Goal: Task Accomplishment & Management: Complete application form

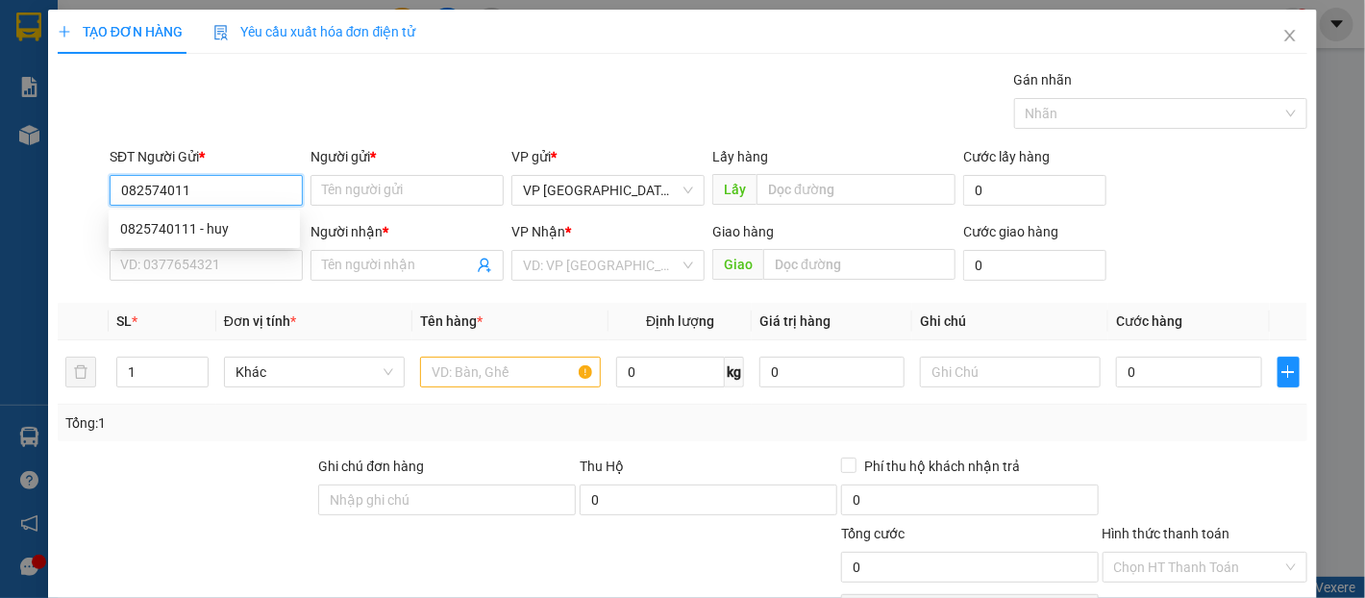
type input "0825740111"
click at [244, 239] on div "0825740111 - huy" at bounding box center [204, 228] width 191 height 31
type input "huy"
type input "0825740111"
type input "huy"
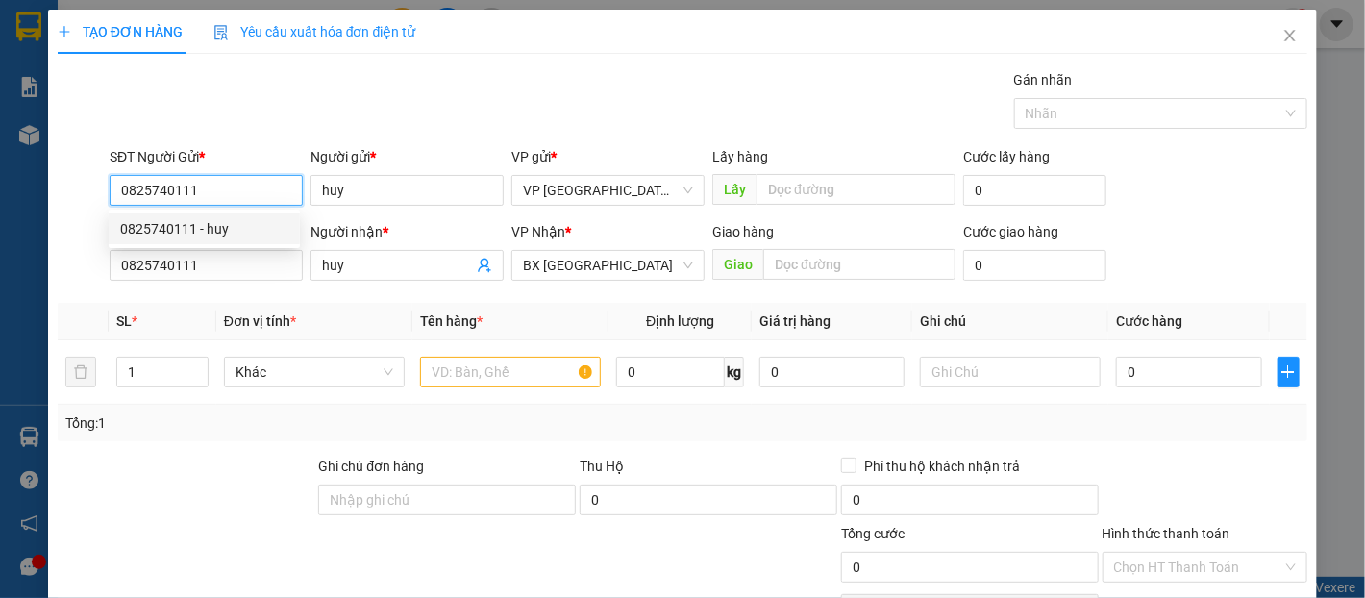
type input "30.000"
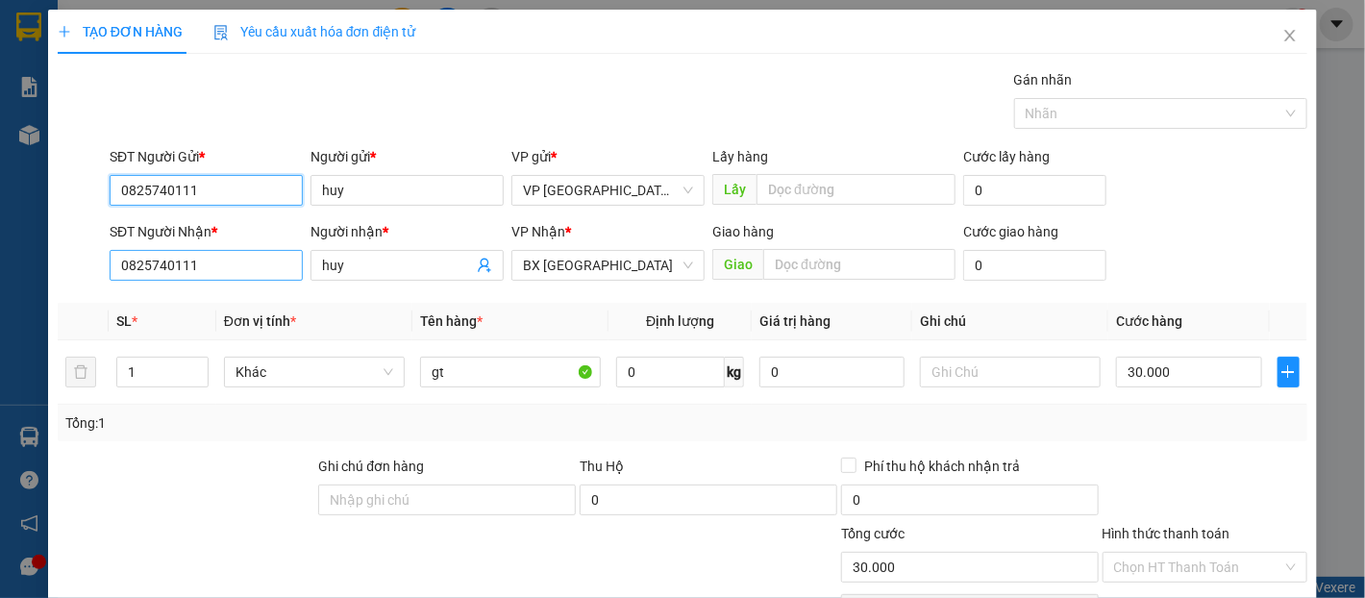
type input "0825740111"
click at [249, 260] on input "0825740111" at bounding box center [206, 265] width 193 height 31
type input "0368459901"
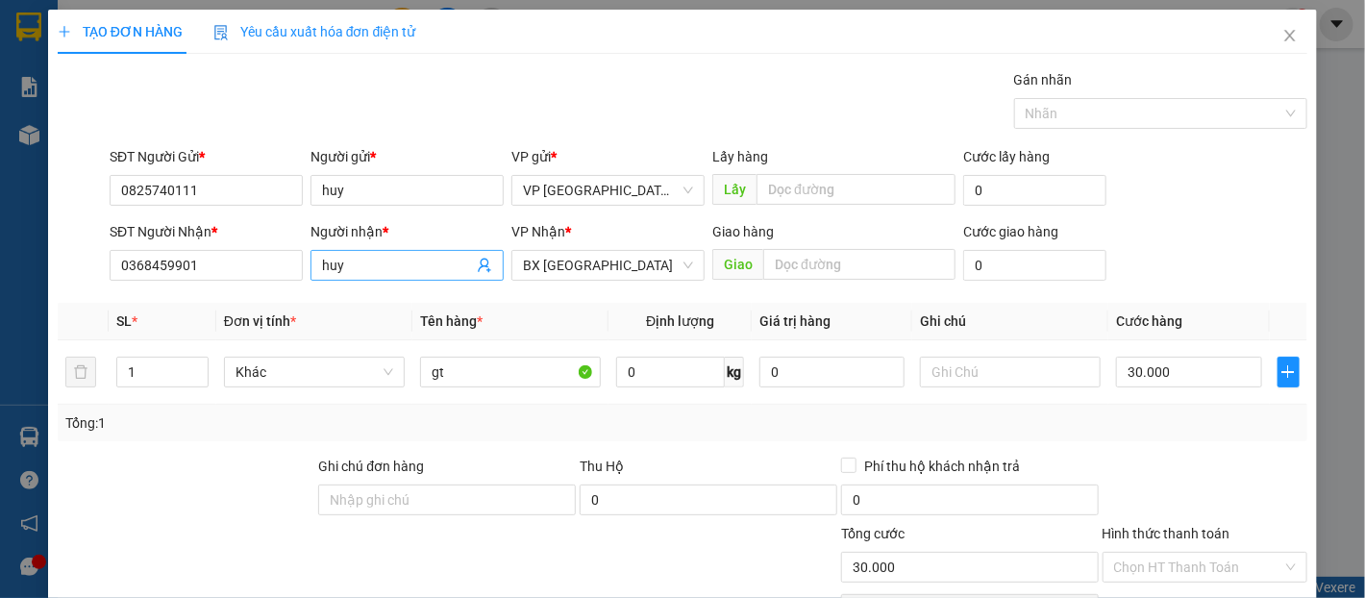
click at [421, 258] on input "huy" at bounding box center [397, 265] width 151 height 21
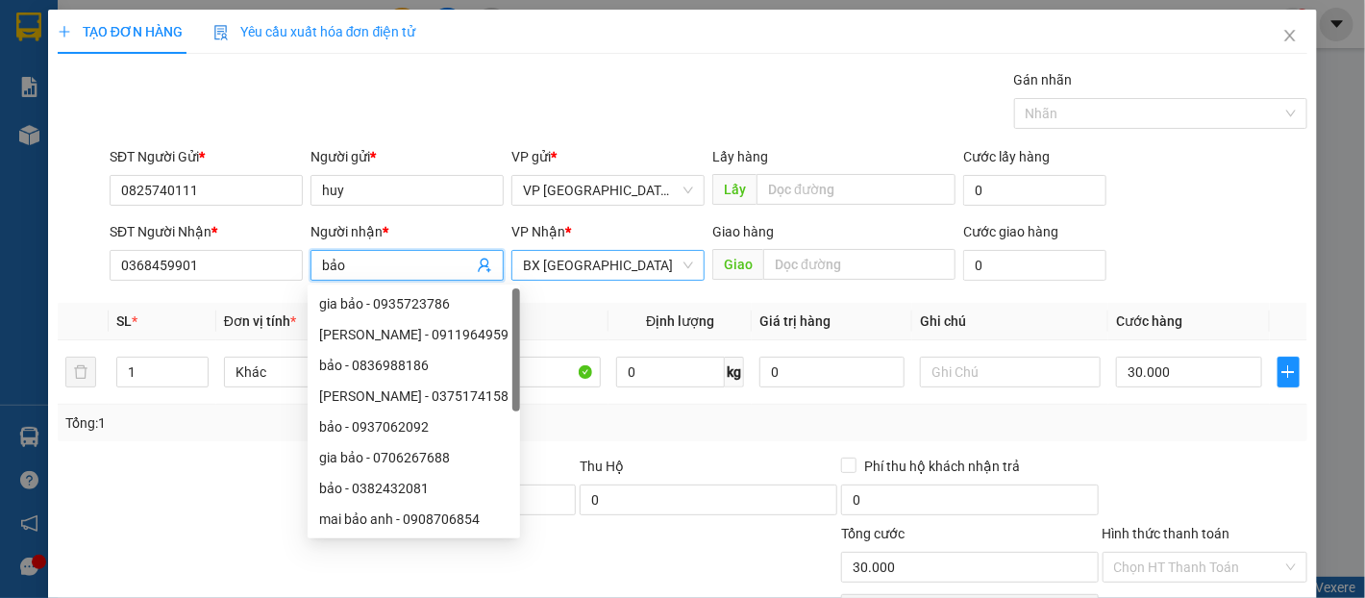
click at [682, 263] on span "BX [GEOGRAPHIC_DATA]" at bounding box center [608, 265] width 170 height 29
type input "bảo"
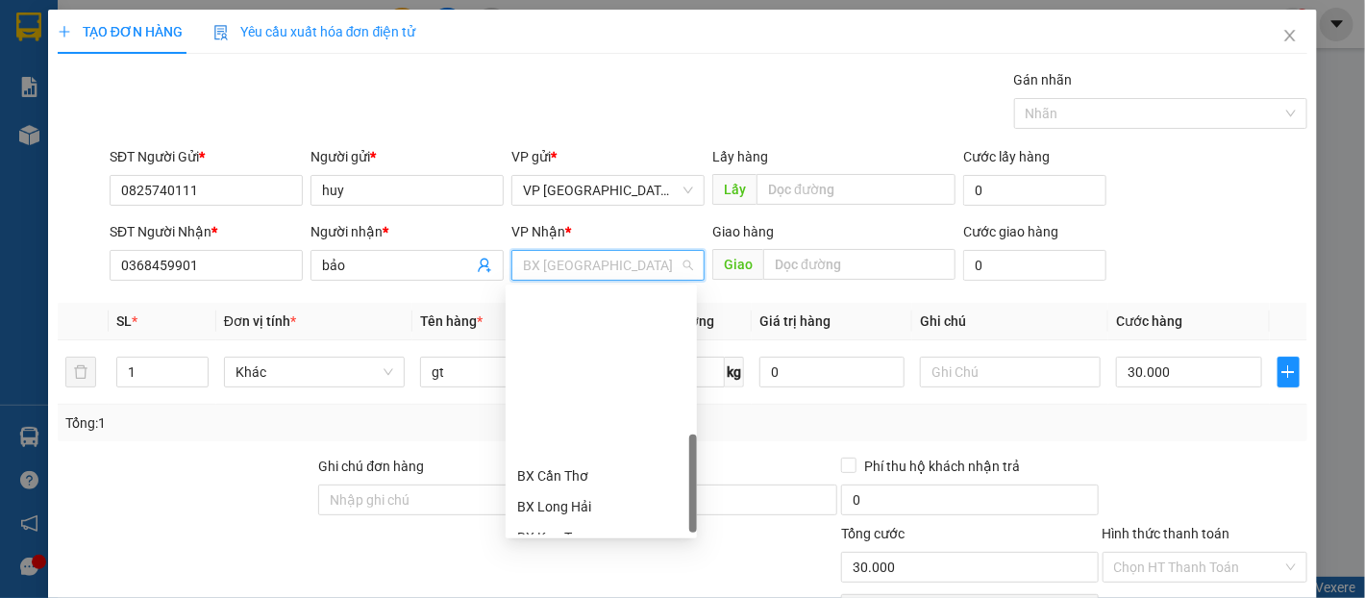
scroll to position [515, 0]
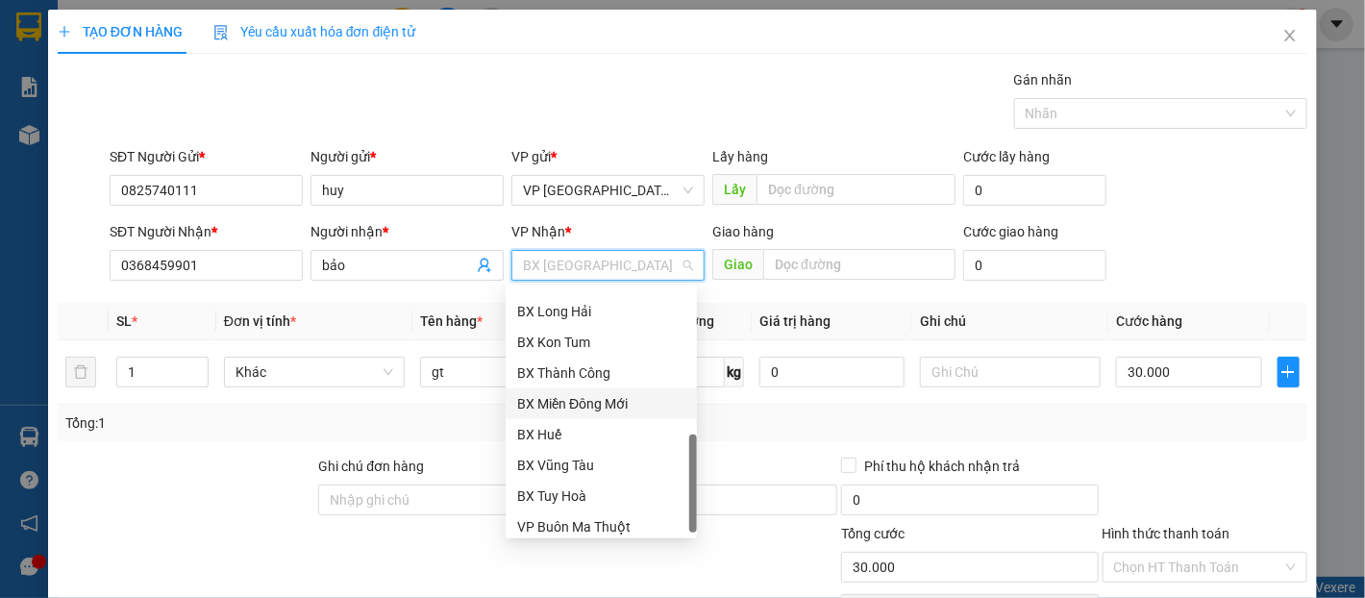
click at [624, 408] on div "BX Miền Đông Mới" at bounding box center [601, 403] width 168 height 21
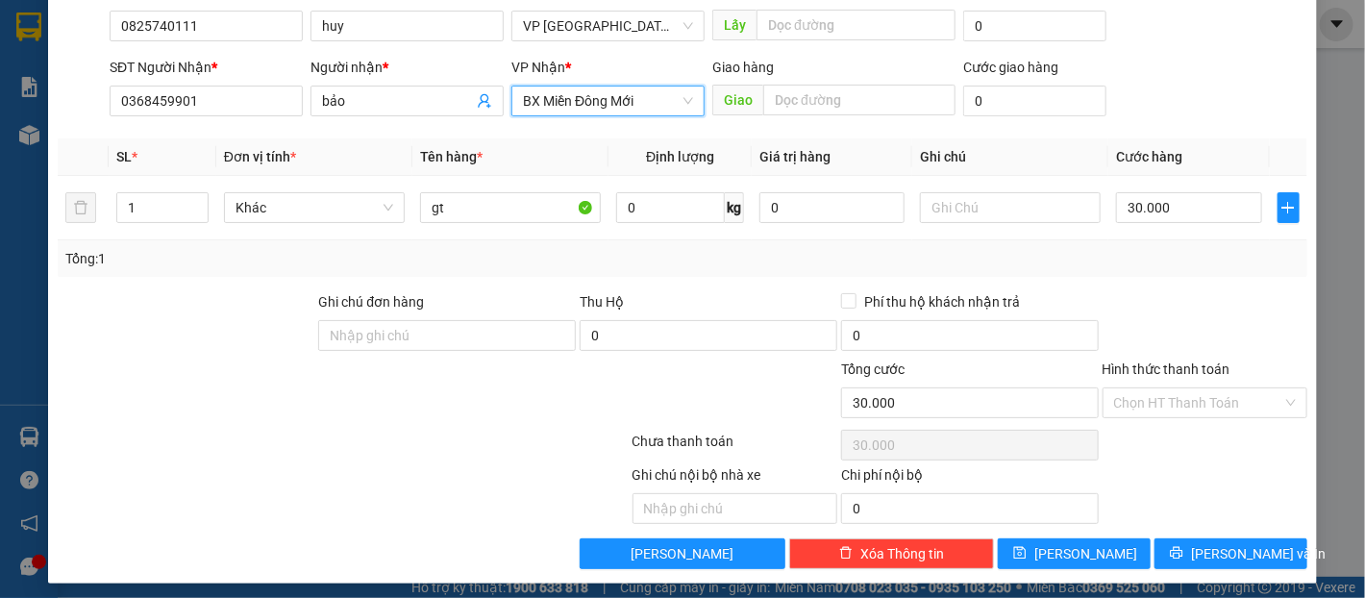
scroll to position [171, 0]
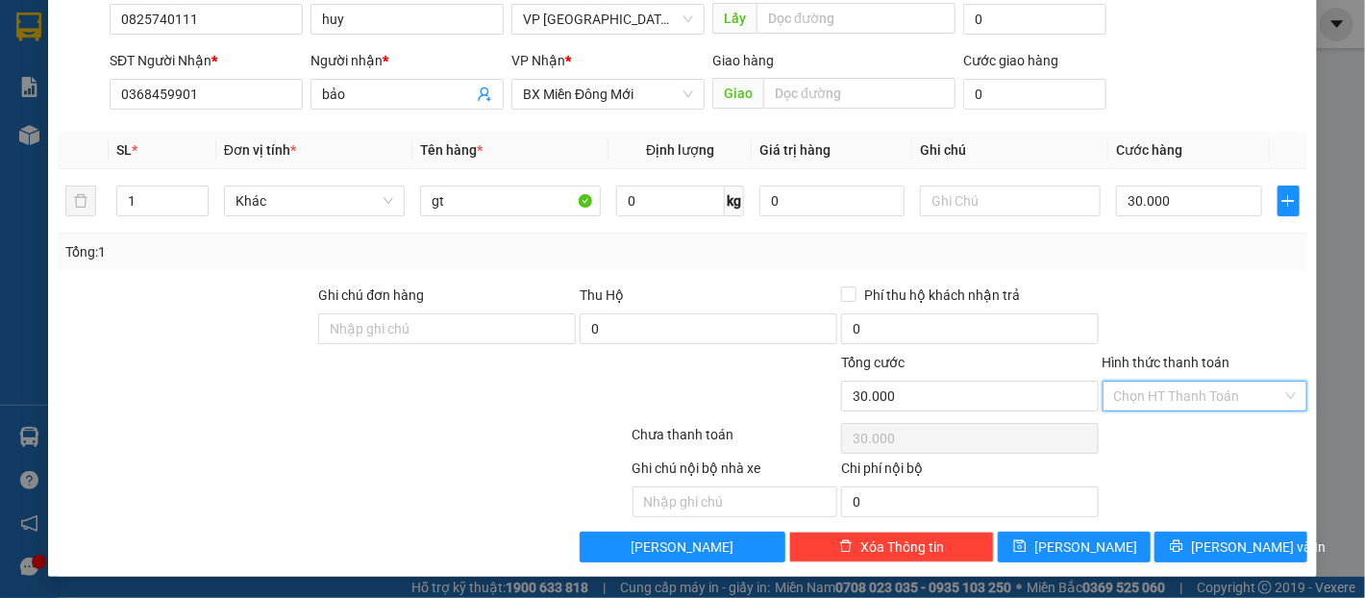
click at [1187, 395] on input "Hình thức thanh toán" at bounding box center [1198, 396] width 168 height 29
drag, startPoint x: 1181, startPoint y: 426, endPoint x: 1193, endPoint y: 448, distance: 24.9
click at [1181, 427] on div "Tại văn phòng" at bounding box center [1193, 433] width 180 height 21
type input "0"
click at [1228, 538] on span "[PERSON_NAME] và In" at bounding box center [1258, 546] width 135 height 21
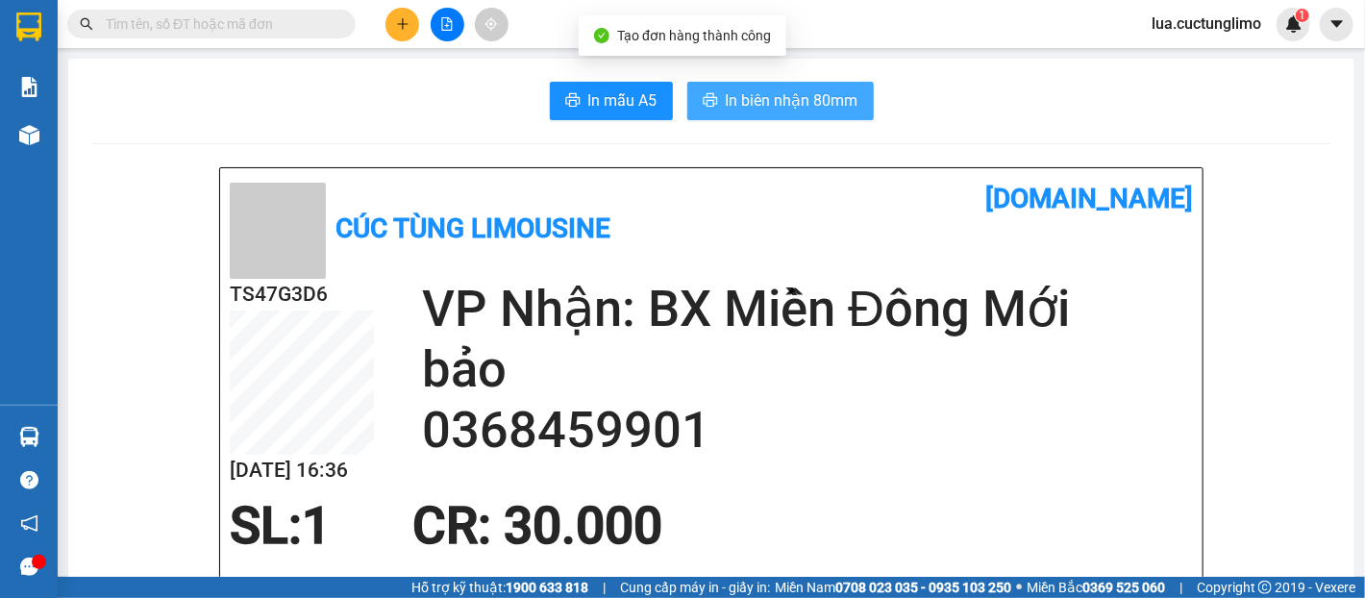
click at [798, 91] on span "In biên nhận 80mm" at bounding box center [792, 100] width 133 height 24
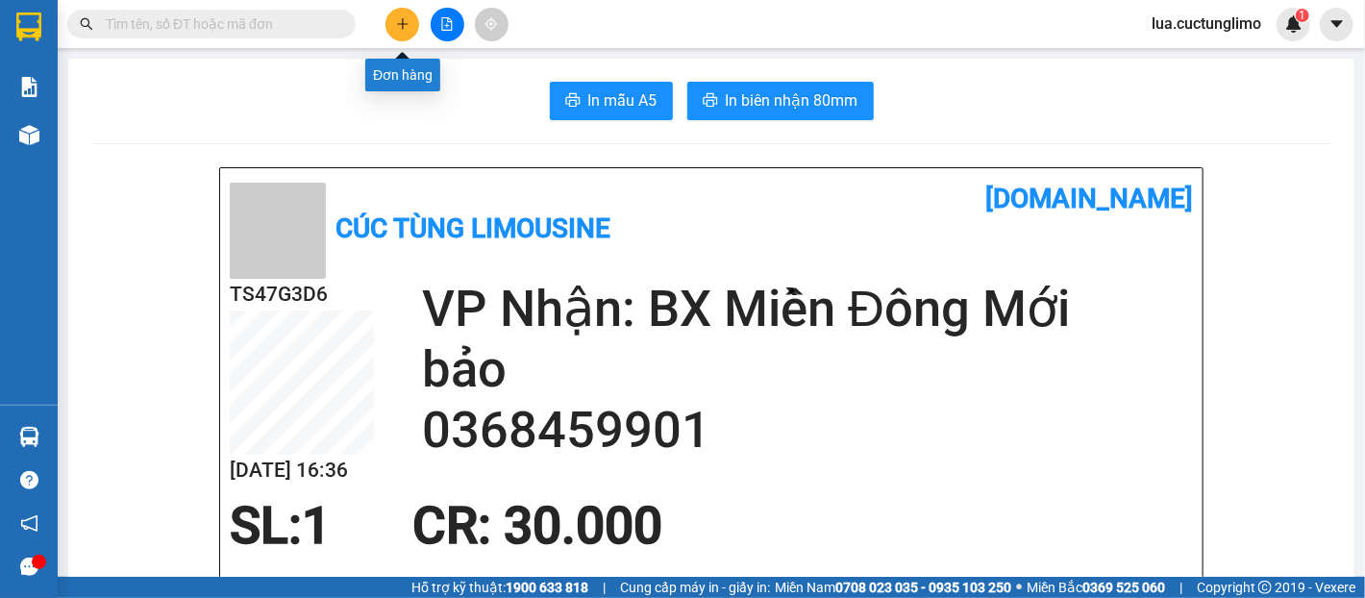
click at [390, 19] on button at bounding box center [402, 25] width 34 height 34
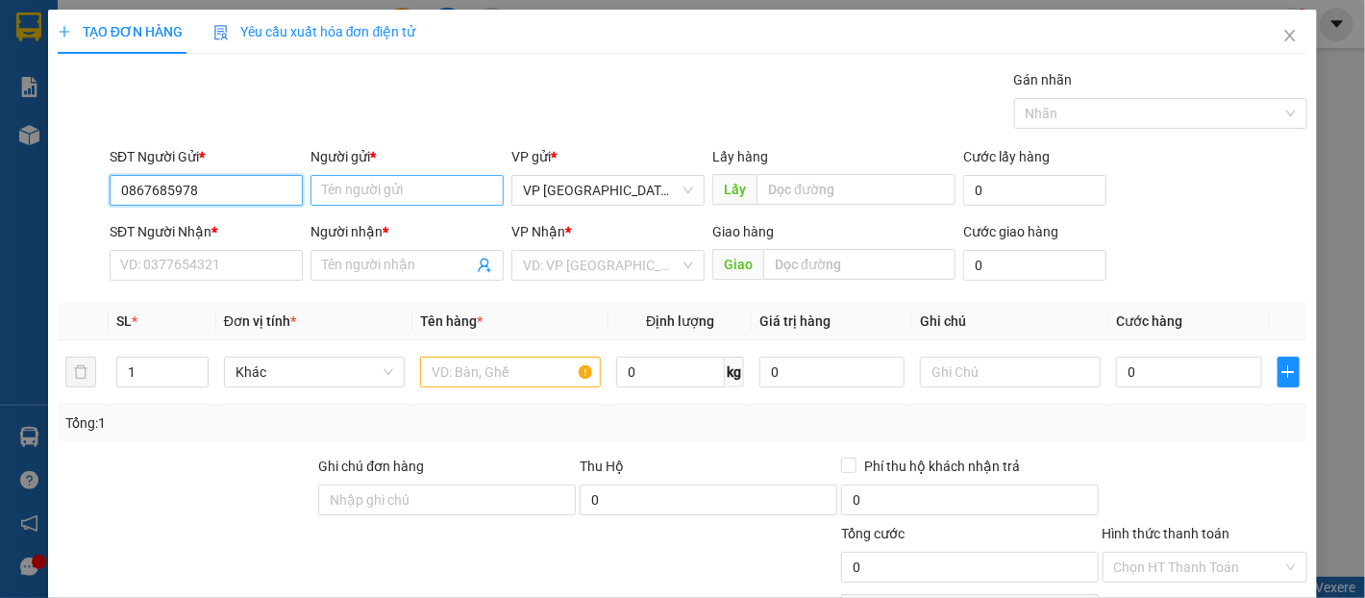
type input "0867685978"
click at [396, 188] on input "Người gửi *" at bounding box center [406, 190] width 193 height 31
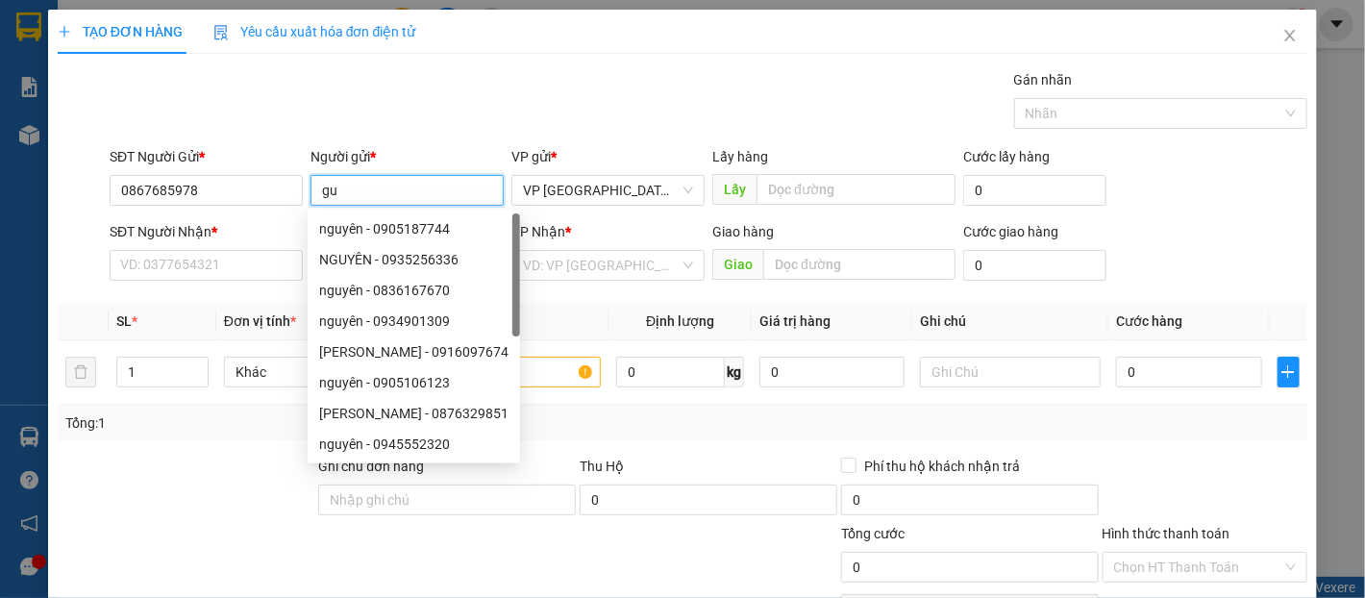
type input "g"
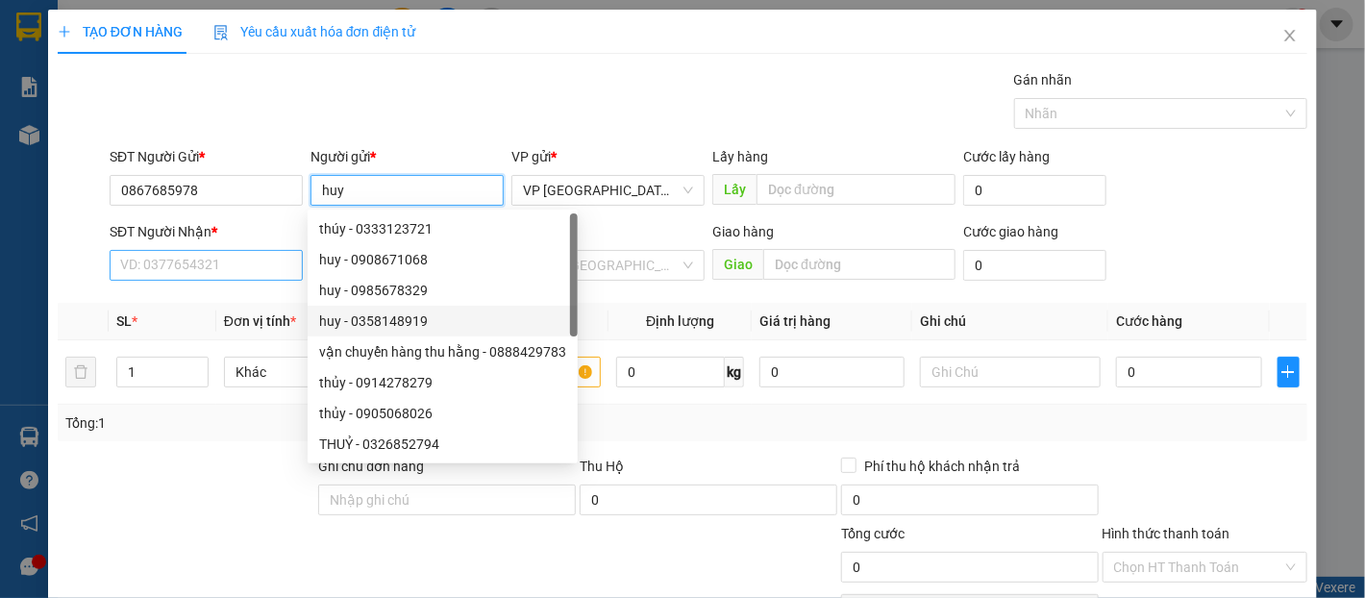
type input "huy"
click at [200, 271] on input "SĐT Người Nhận *" at bounding box center [206, 265] width 193 height 31
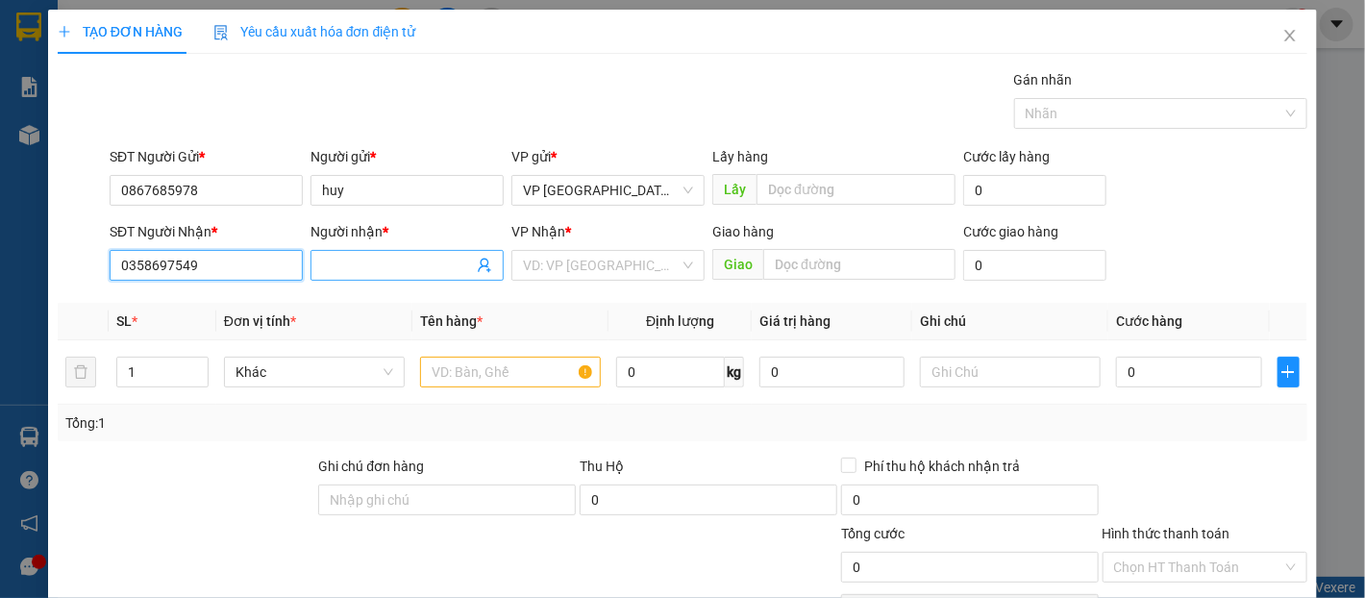
type input "0358697549"
click at [388, 266] on input "Người nhận *" at bounding box center [397, 265] width 151 height 21
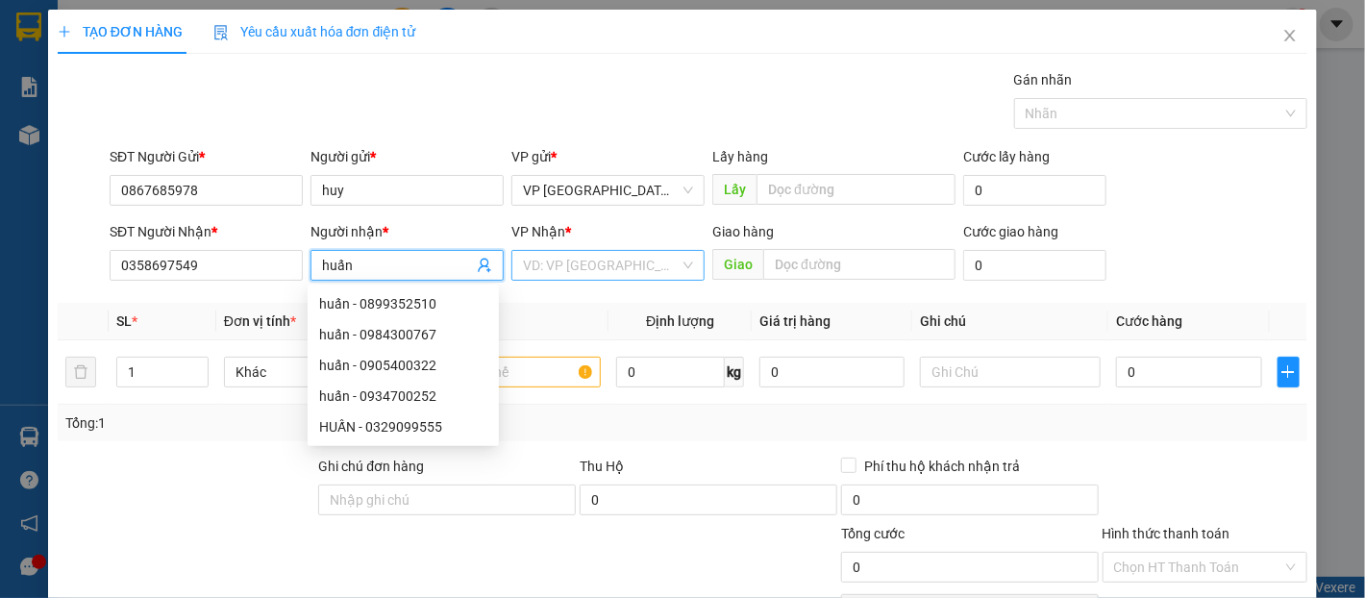
type input "huấn"
click at [607, 264] on input "search" at bounding box center [601, 265] width 157 height 29
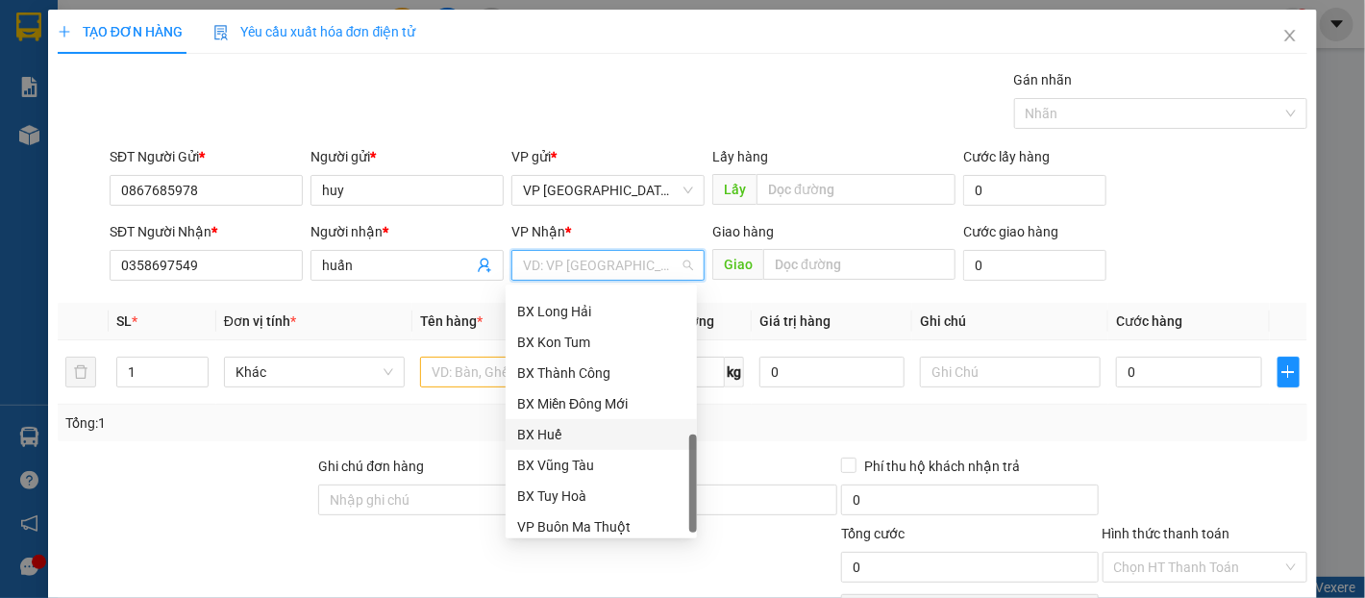
scroll to position [523, 0]
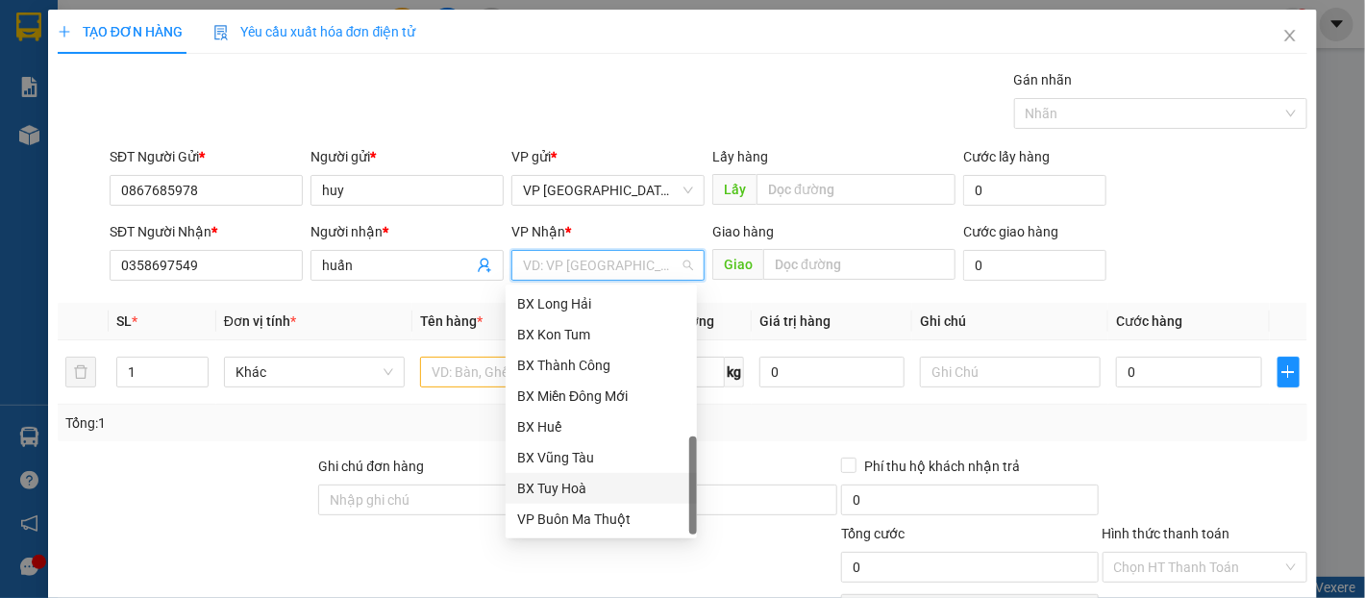
click at [604, 494] on div "BX Tuy Hoà" at bounding box center [601, 488] width 168 height 21
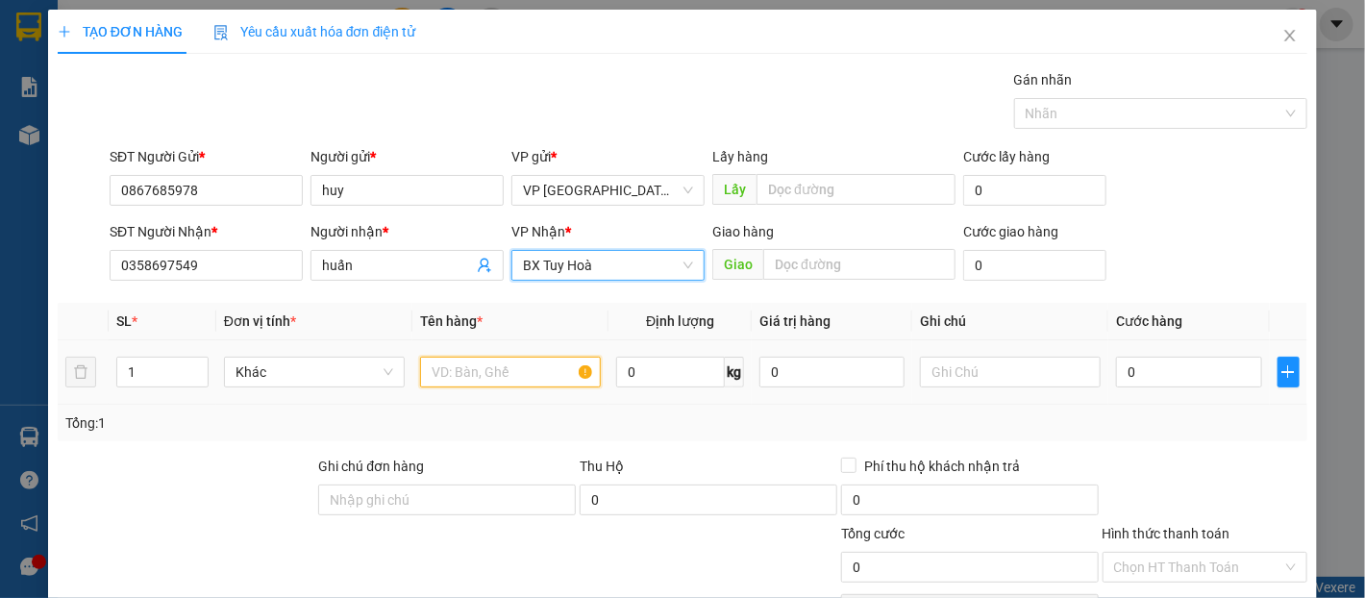
click at [544, 384] on input "text" at bounding box center [510, 372] width 181 height 31
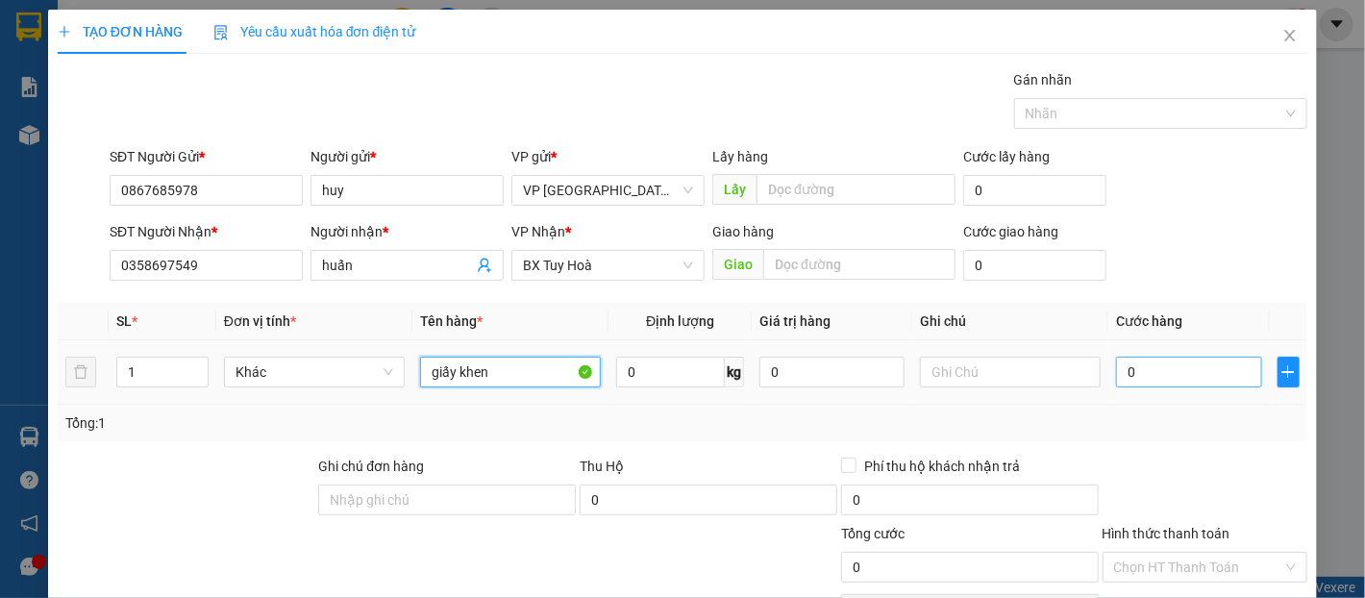
type input "giấy khen"
click at [1144, 373] on input "0" at bounding box center [1188, 372] width 145 height 31
type input "3"
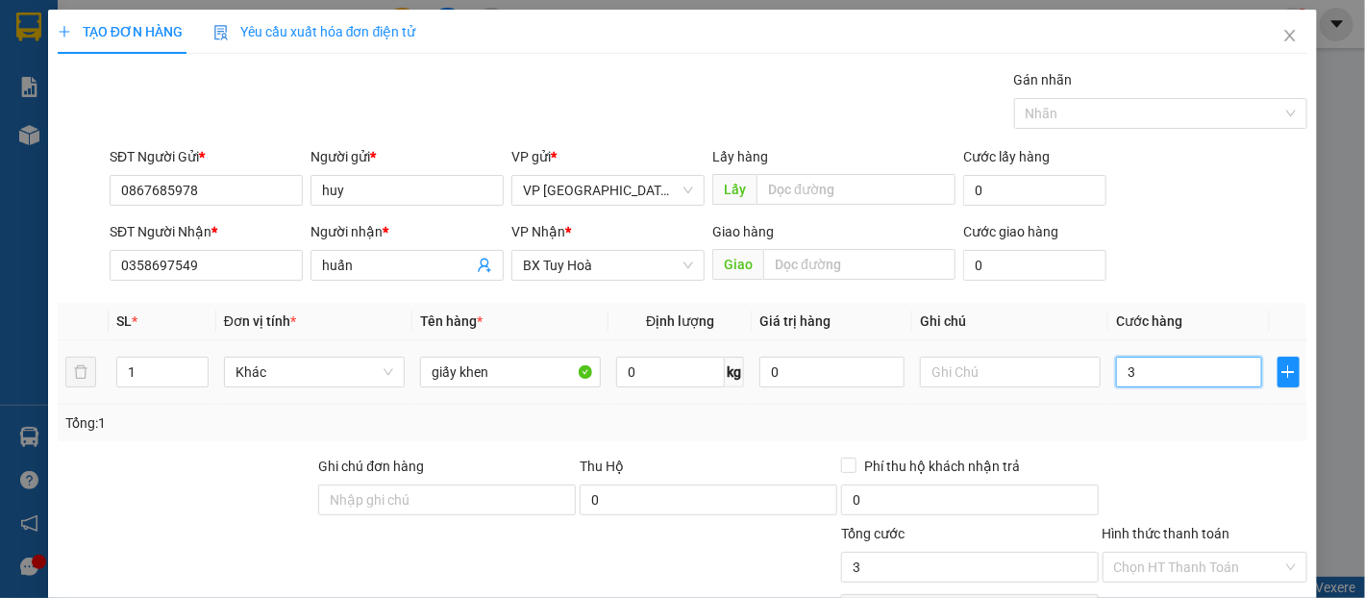
type input "30"
type input "300"
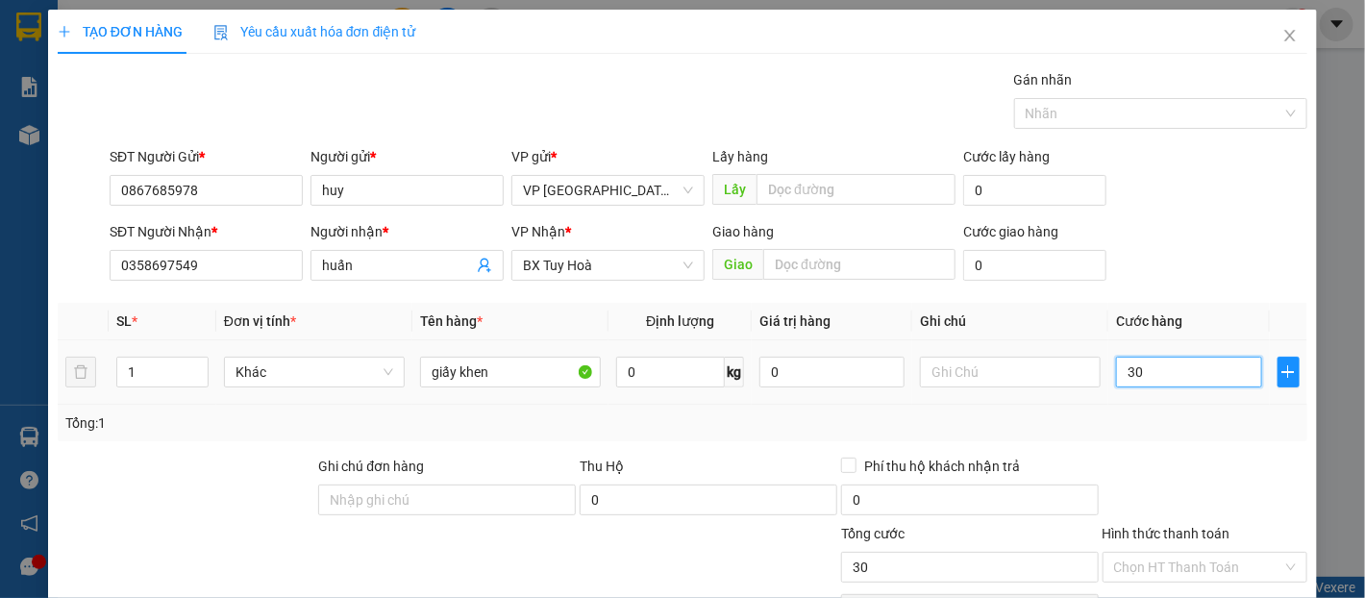
type input "300"
type input "3.000"
type input "30.000"
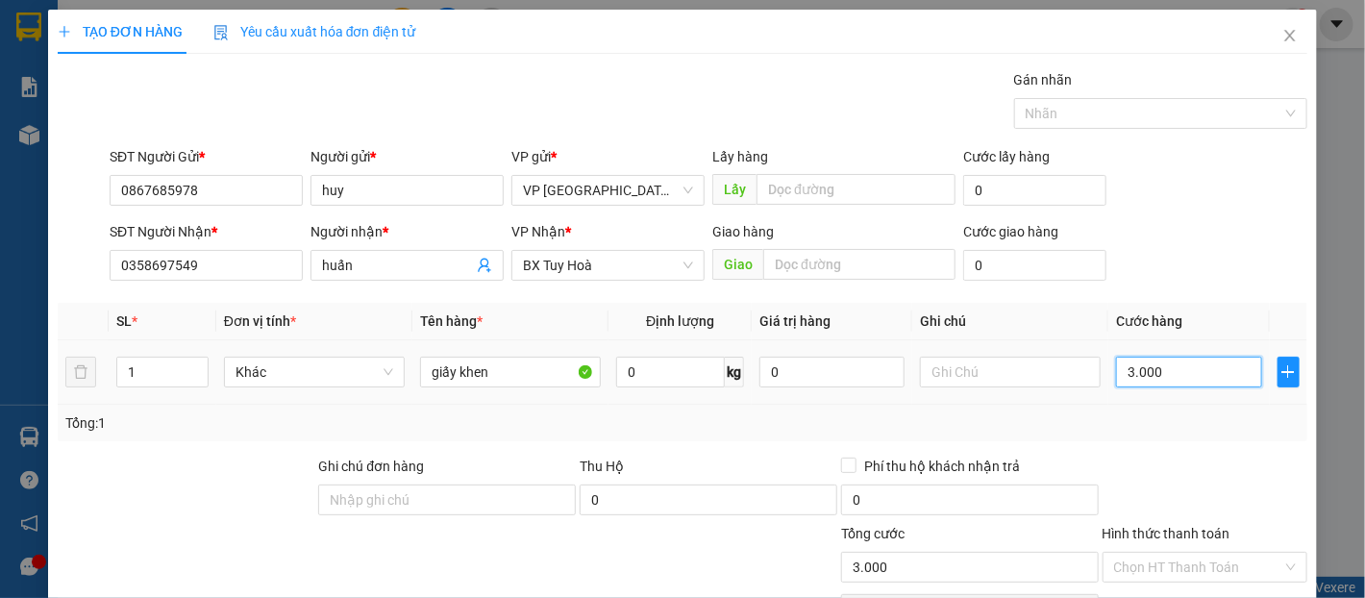
type input "30.000"
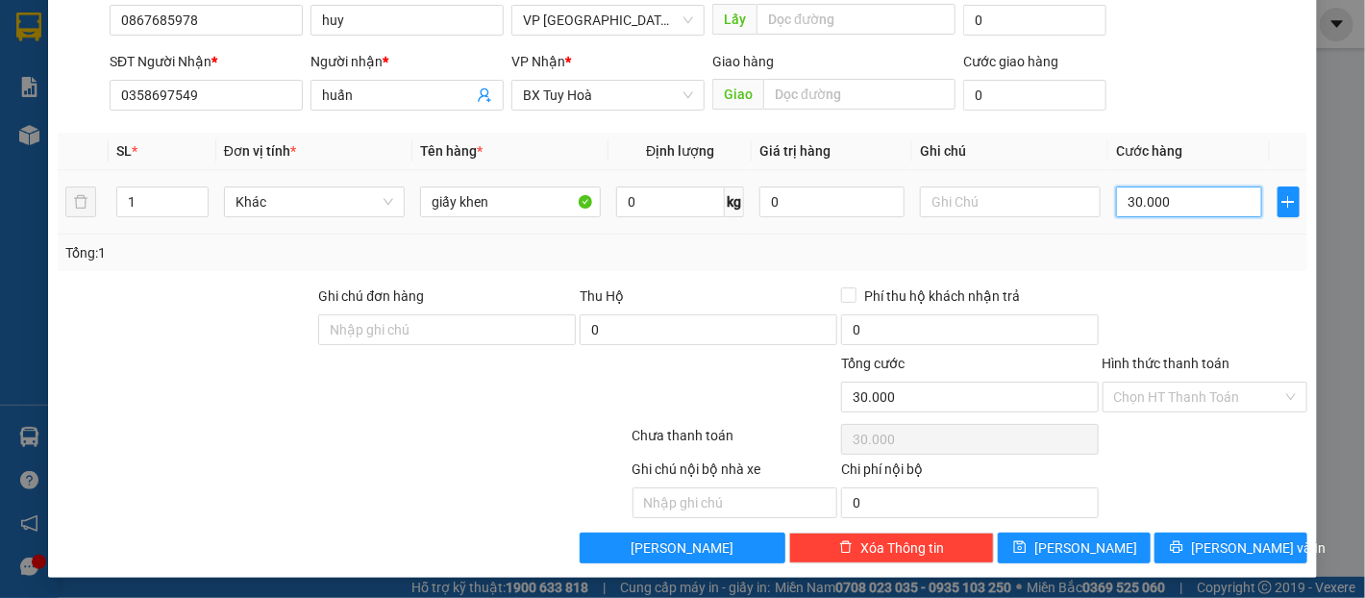
scroll to position [171, 0]
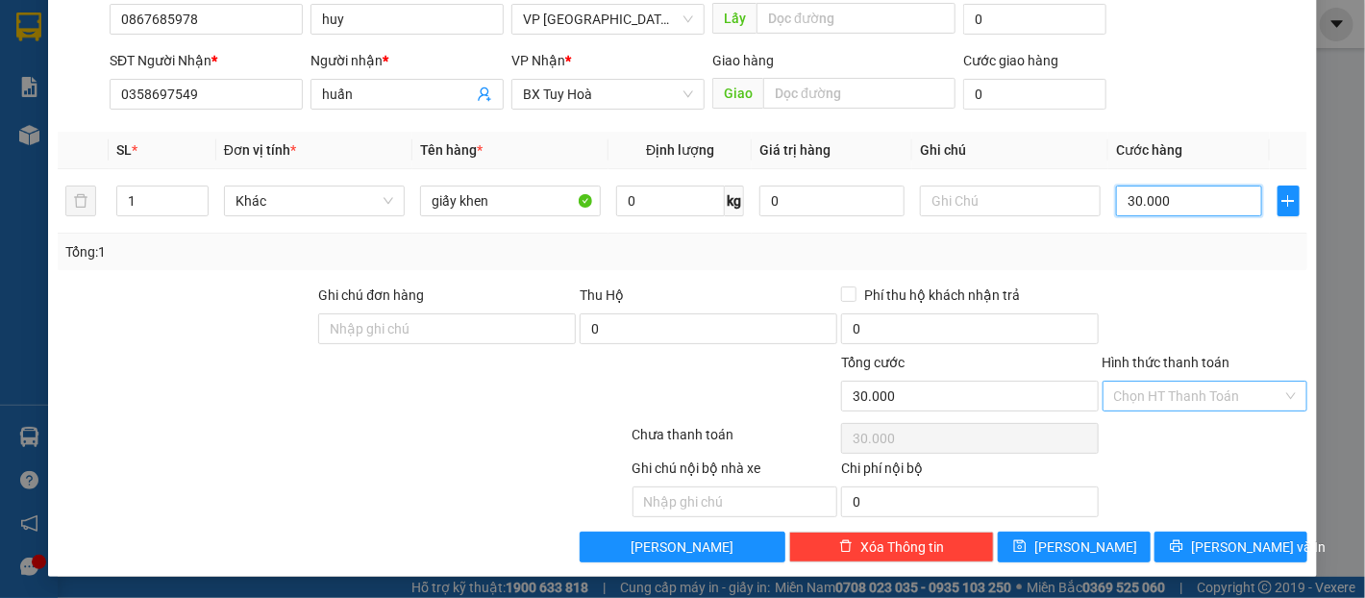
type input "30.000"
click at [1182, 401] on input "Hình thức thanh toán" at bounding box center [1198, 396] width 168 height 29
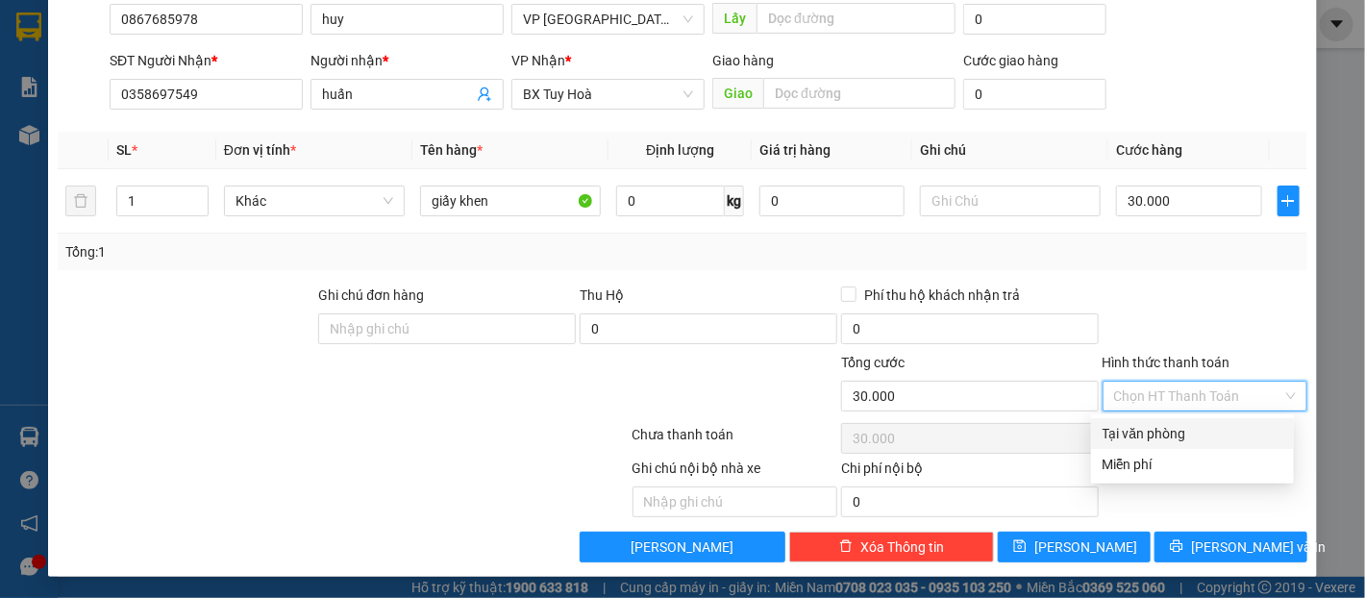
click at [1195, 423] on div "Tại văn phòng" at bounding box center [1193, 433] width 180 height 21
type input "0"
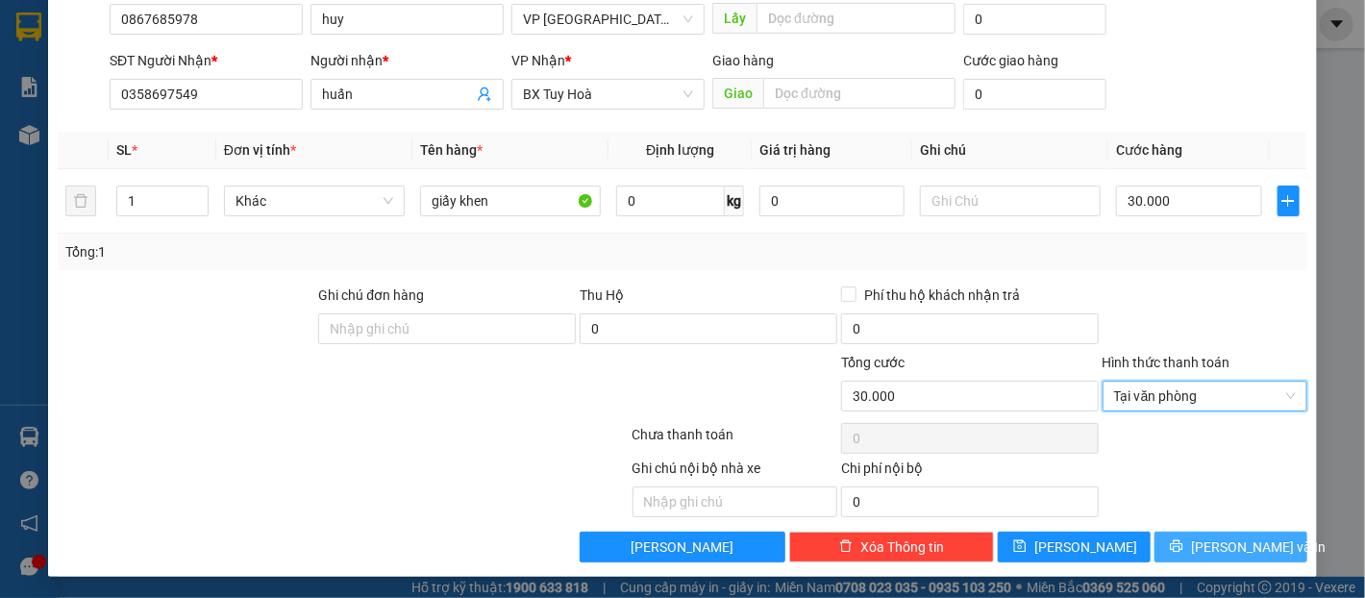
click at [1230, 551] on span "[PERSON_NAME] và In" at bounding box center [1258, 546] width 135 height 21
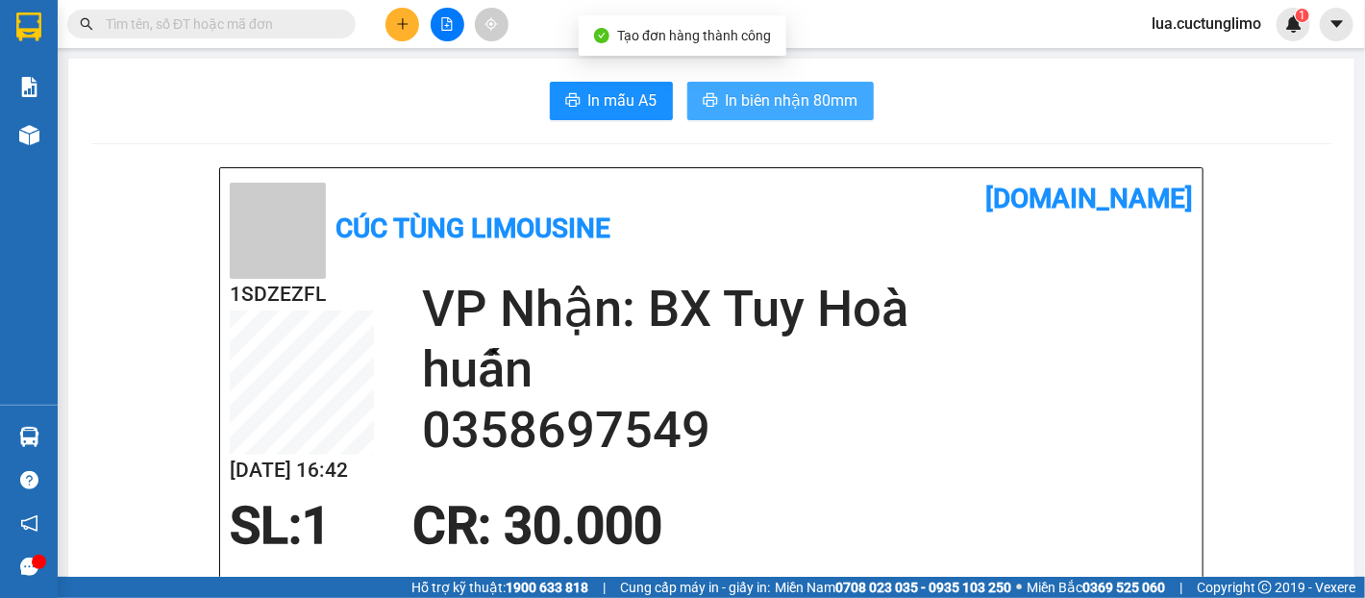
click at [806, 102] on span "In biên nhận 80mm" at bounding box center [792, 100] width 133 height 24
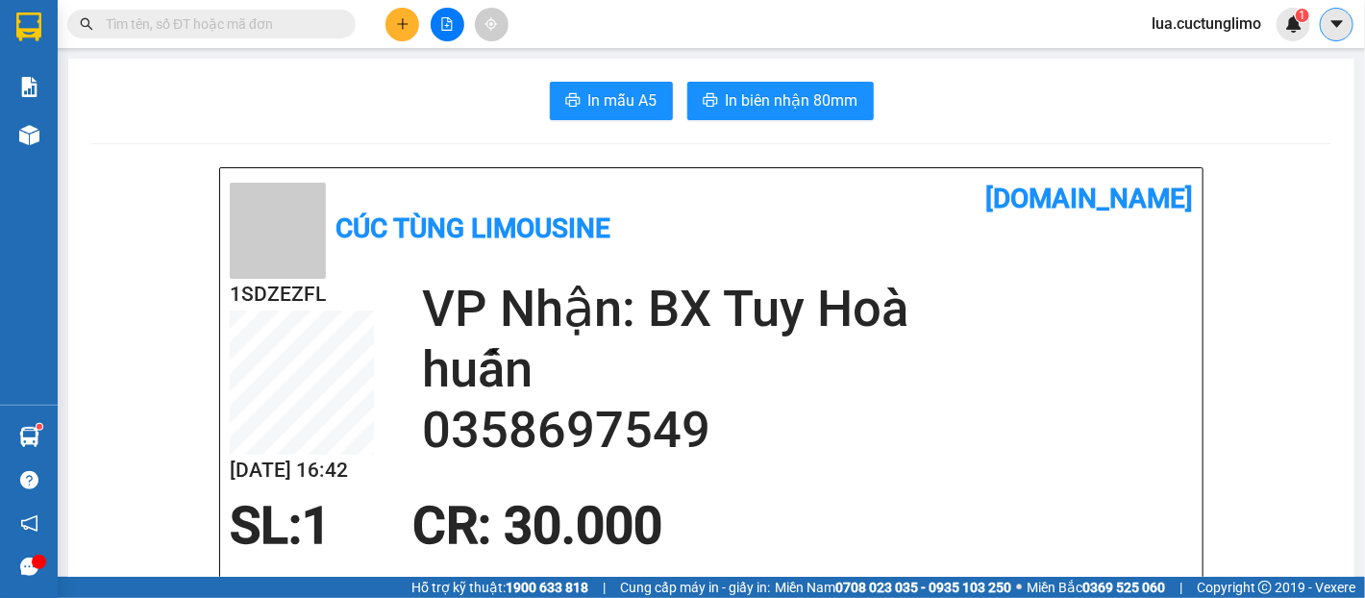
click at [1337, 37] on button at bounding box center [1337, 25] width 34 height 34
click at [1178, 34] on span "lua.cuctunglimo" at bounding box center [1206, 24] width 140 height 24
click at [1188, 57] on span "Đăng xuất" at bounding box center [1215, 59] width 100 height 21
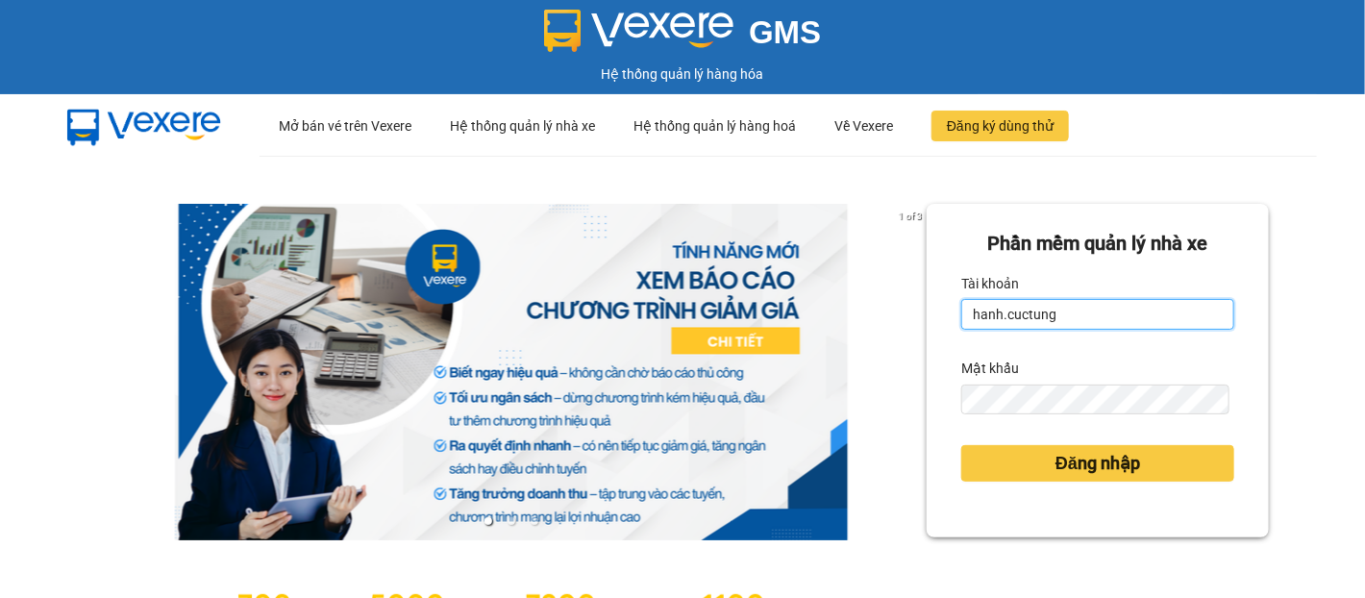
click at [1053, 309] on input "hanh.cuctung" at bounding box center [1097, 314] width 273 height 31
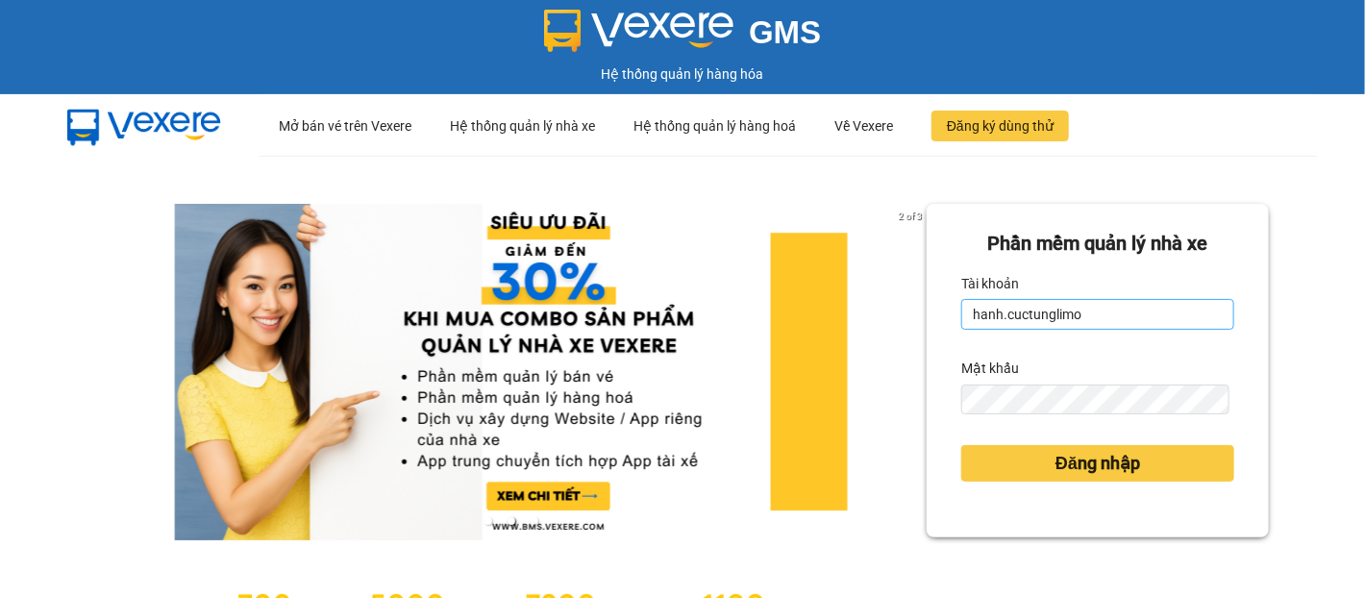
click at [990, 314] on input "hanh.cuctunglimo" at bounding box center [1097, 314] width 273 height 31
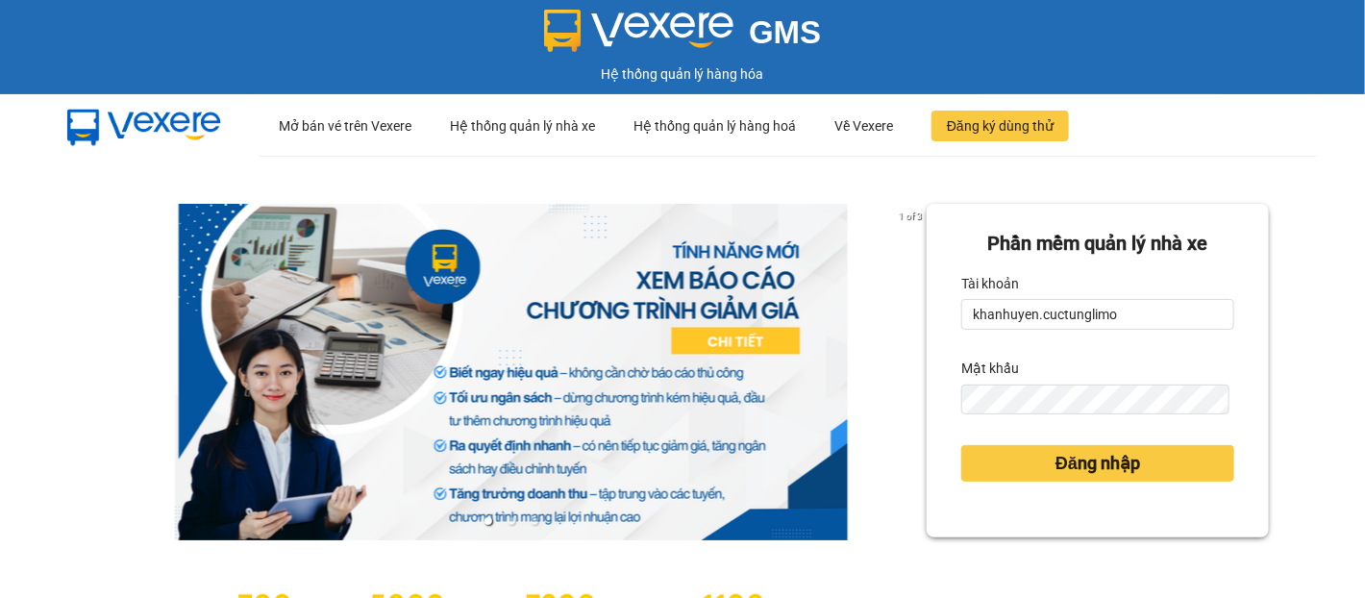
type input "khanhuyen.cuctunglimo"
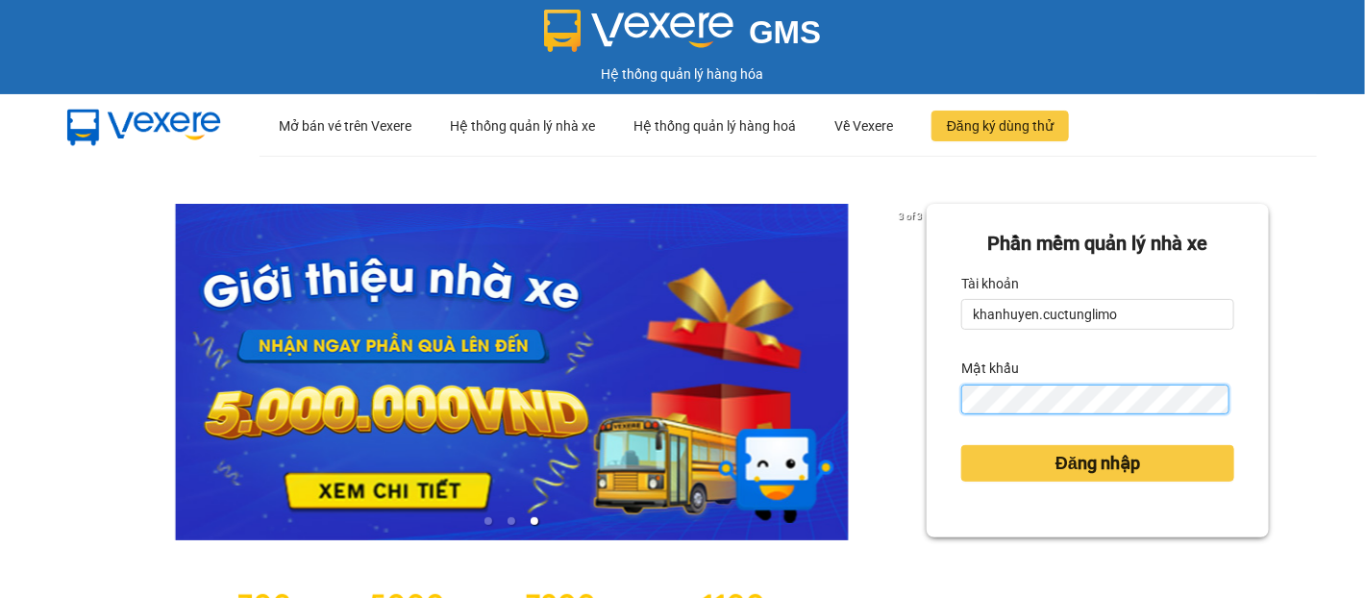
click at [961, 445] on button "Đăng nhập" at bounding box center [1097, 463] width 273 height 37
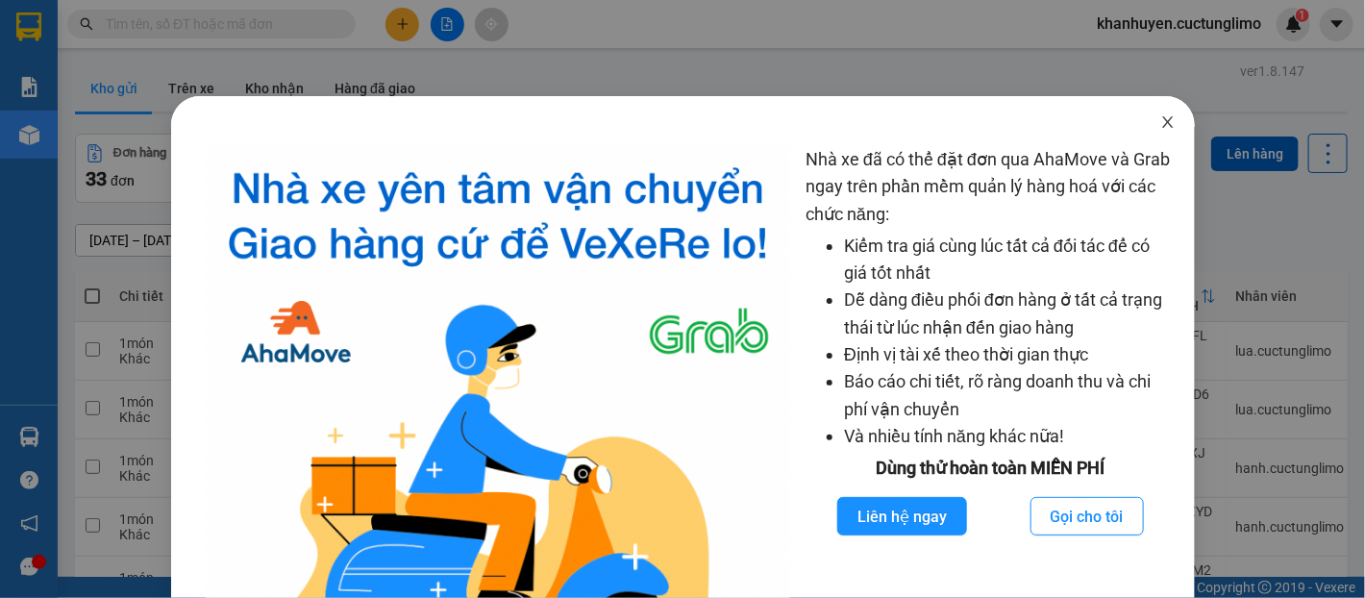
click at [1162, 117] on icon "close" at bounding box center [1167, 122] width 11 height 12
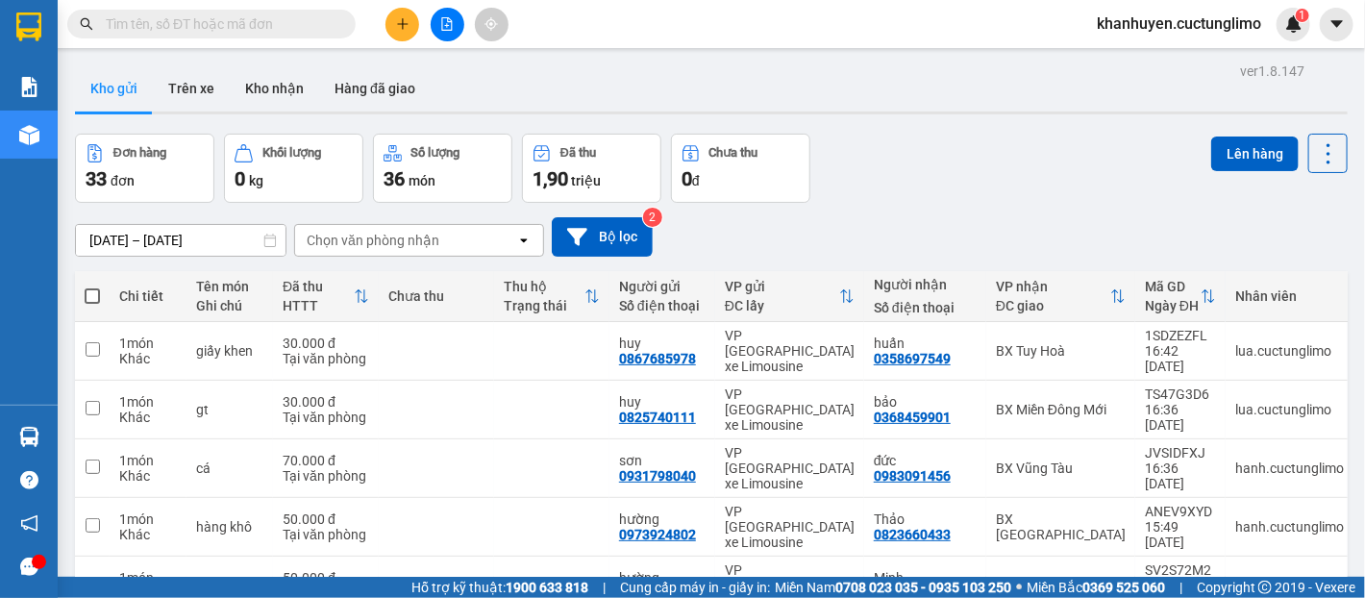
click at [403, 31] on button at bounding box center [402, 25] width 34 height 34
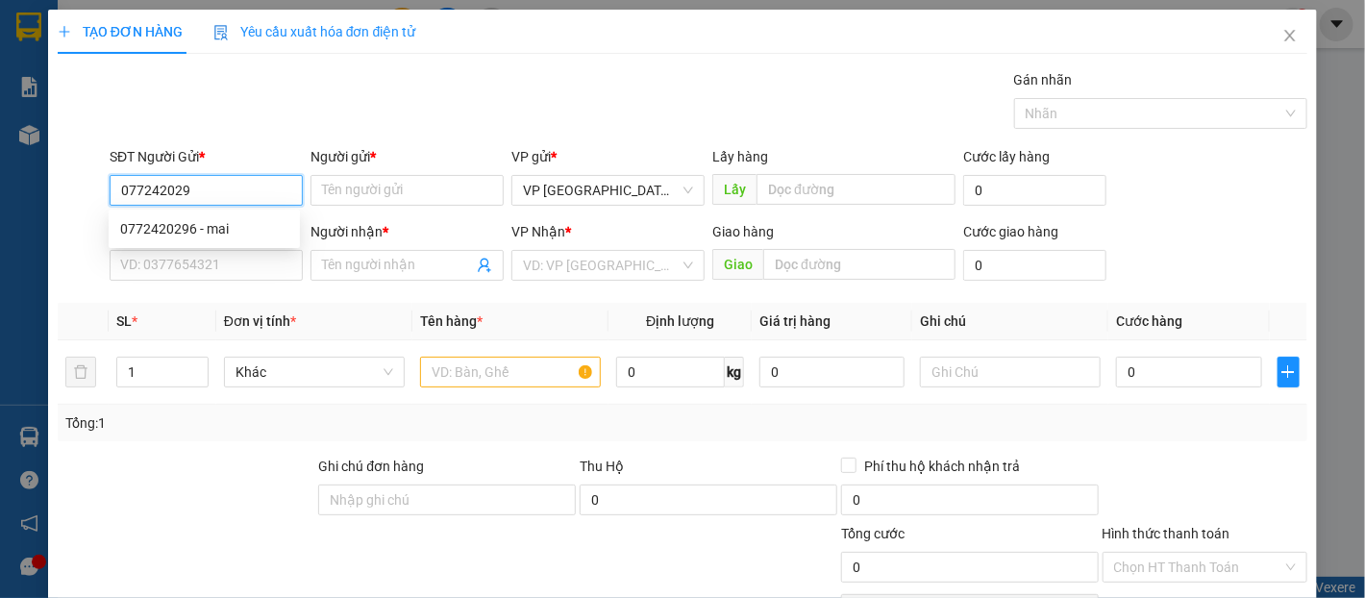
type input "0772420296"
click at [250, 219] on div "0772420296 - mai" at bounding box center [204, 228] width 168 height 21
type input "mai"
type input "0966075378"
type input "thắng"
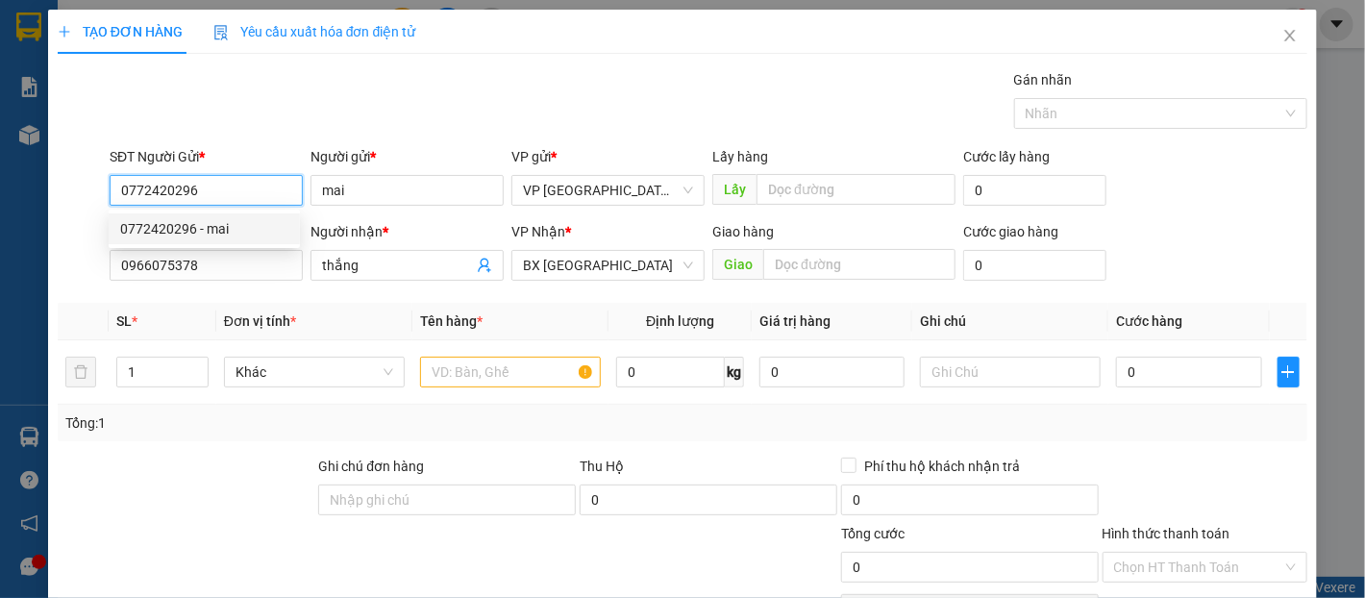
type input "160.000"
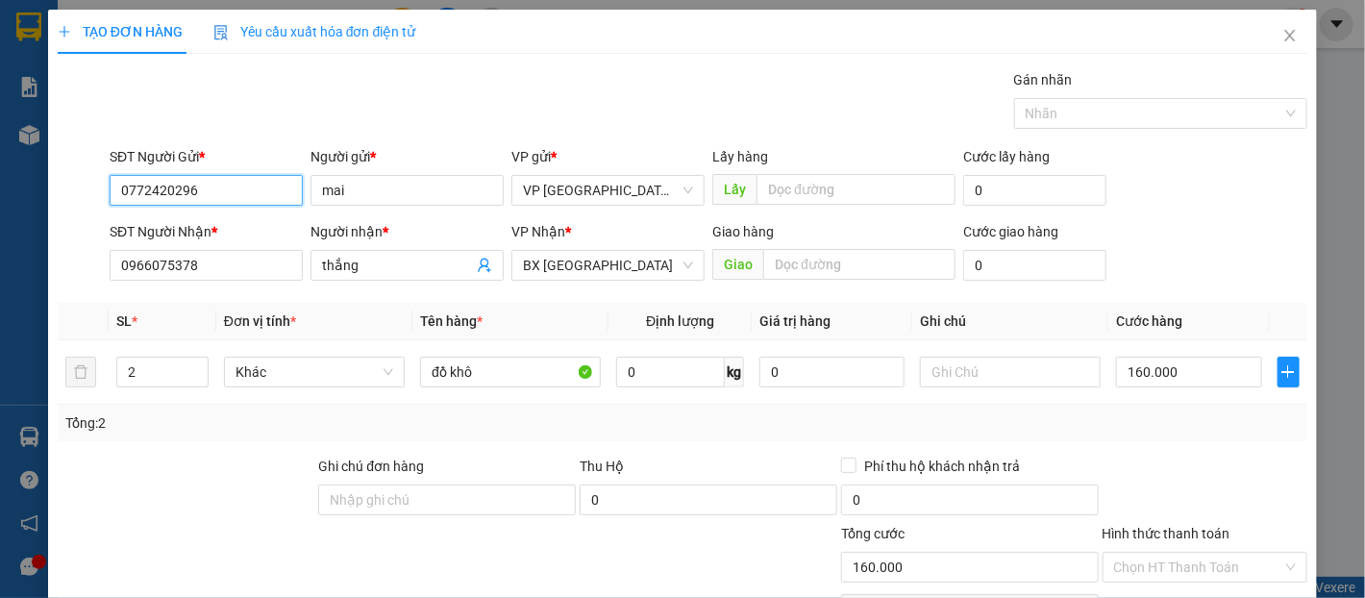
scroll to position [171, 0]
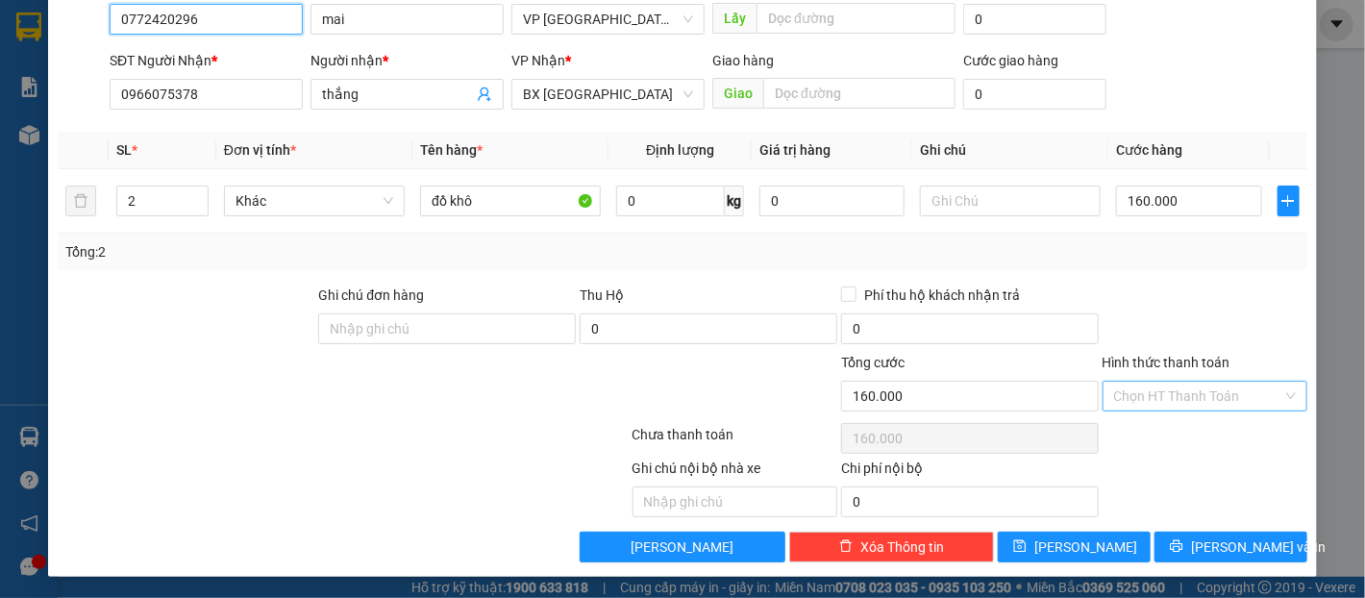
type input "0772420296"
click at [1208, 395] on input "Hình thức thanh toán" at bounding box center [1198, 396] width 168 height 29
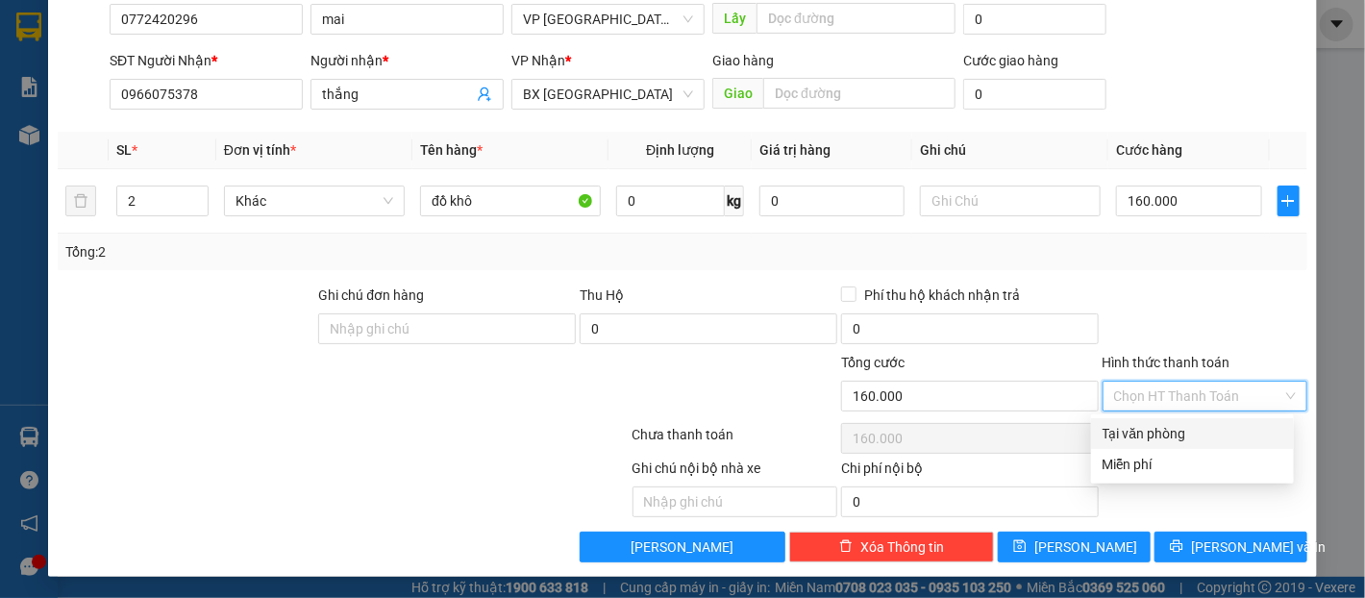
click at [1191, 434] on div "Tại văn phòng" at bounding box center [1193, 433] width 180 height 21
type input "0"
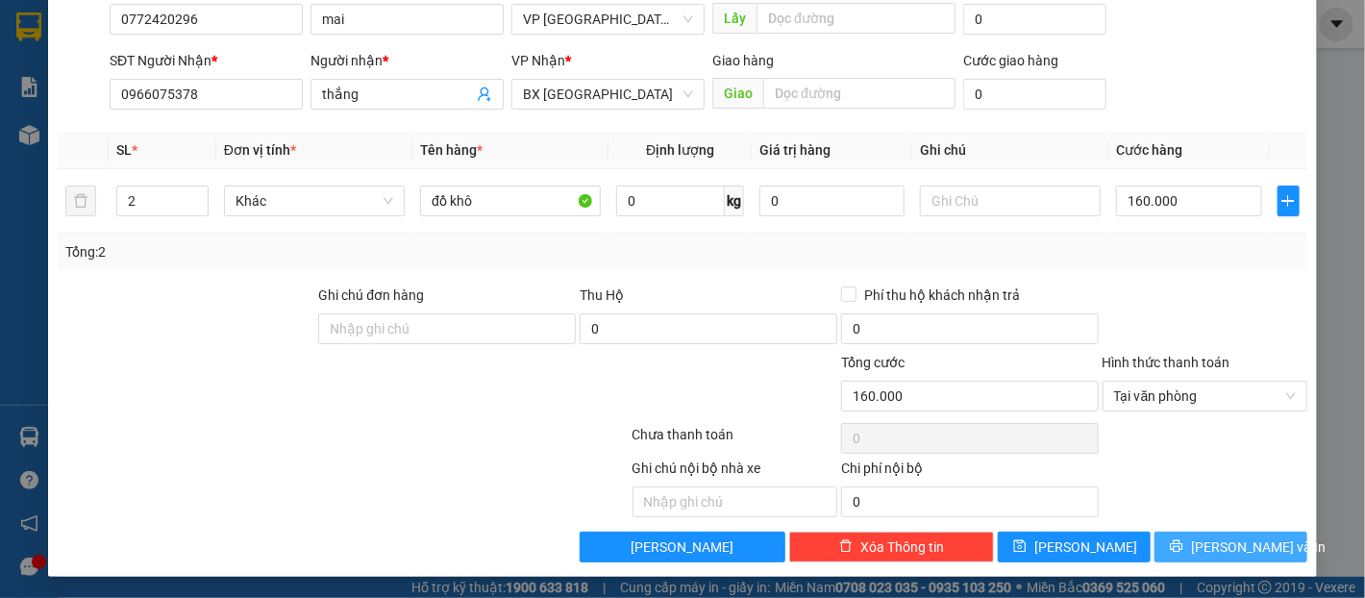
click at [1219, 543] on span "[PERSON_NAME] và In" at bounding box center [1258, 546] width 135 height 21
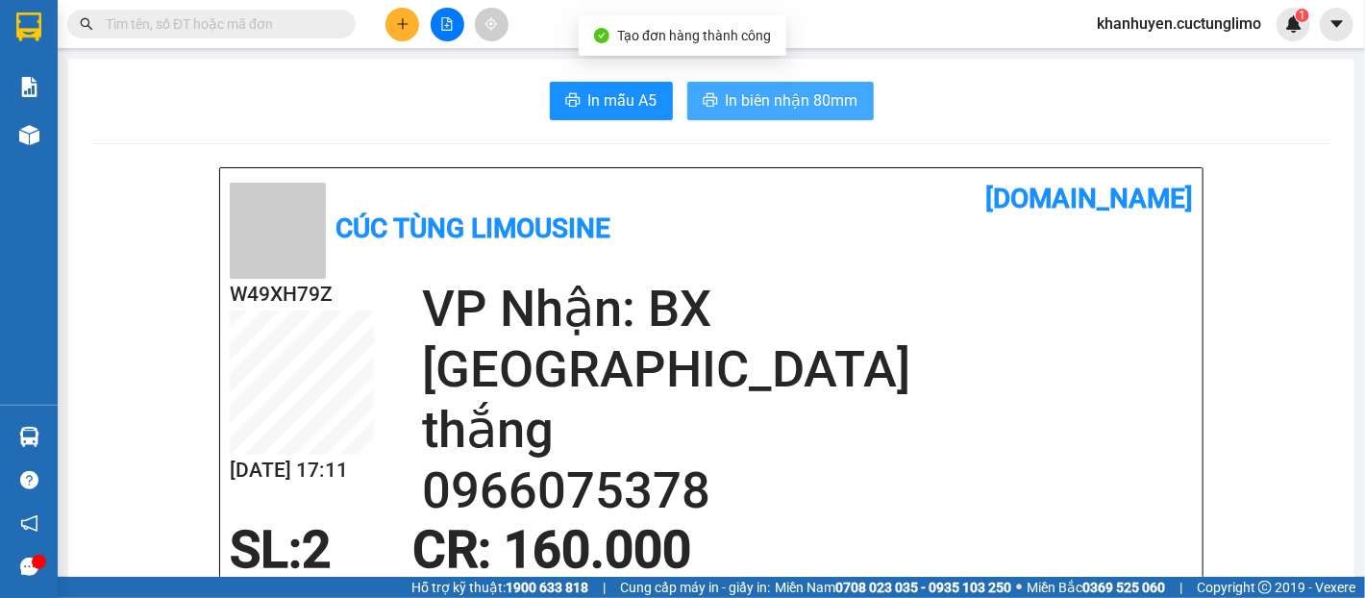
click at [829, 104] on span "In biên nhận 80mm" at bounding box center [792, 100] width 133 height 24
